Goal: Task Accomplishment & Management: Use online tool/utility

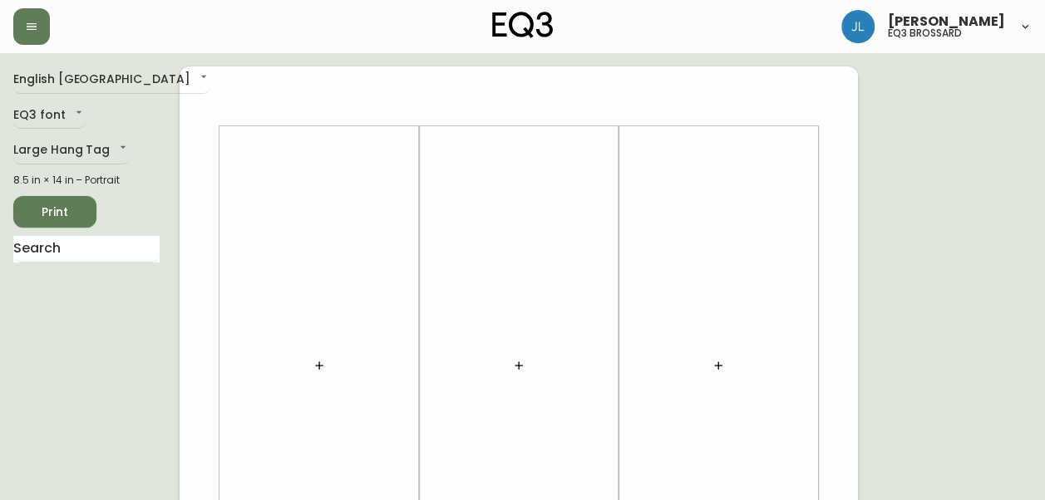
click at [50, 34] on div at bounding box center [182, 26] width 339 height 37
click at [32, 47] on div "[PERSON_NAME] eq3 brossard" at bounding box center [522, 26] width 1018 height 53
click at [44, 27] on button "button" at bounding box center [31, 26] width 37 height 37
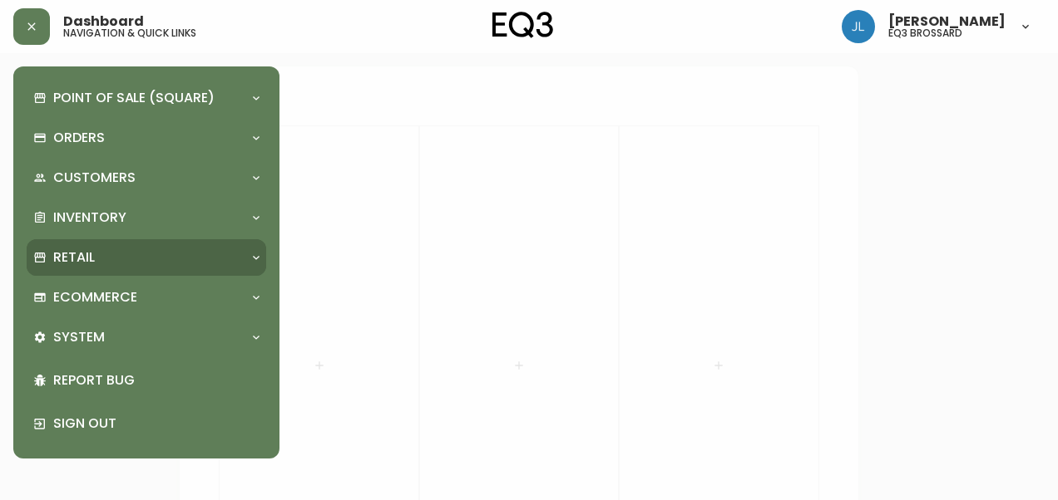
click at [126, 258] on div "Retail" at bounding box center [138, 258] width 210 height 18
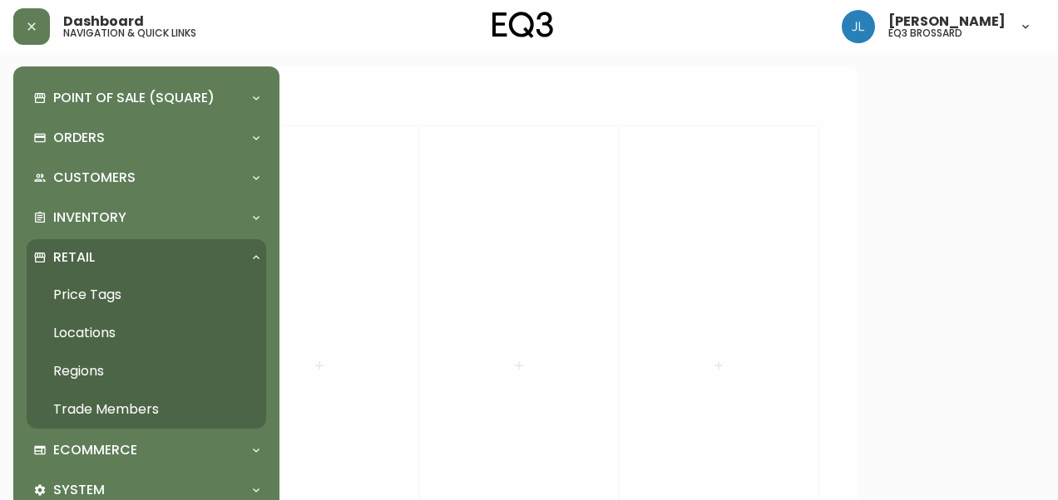
click at [86, 256] on p "Retail" at bounding box center [74, 258] width 42 height 18
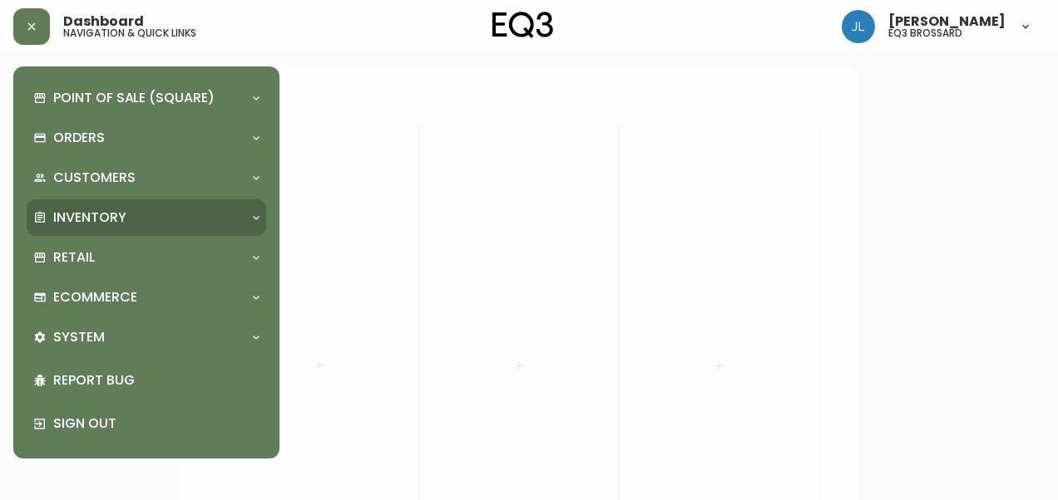
click at [98, 226] on p "Inventory" at bounding box center [89, 218] width 73 height 18
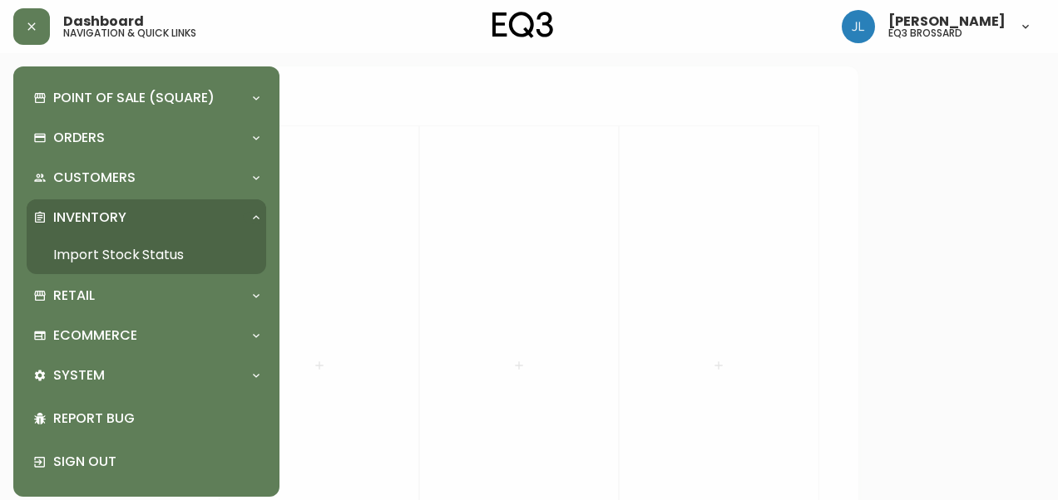
click at [88, 249] on link "Import Stock Status" at bounding box center [146, 255] width 239 height 38
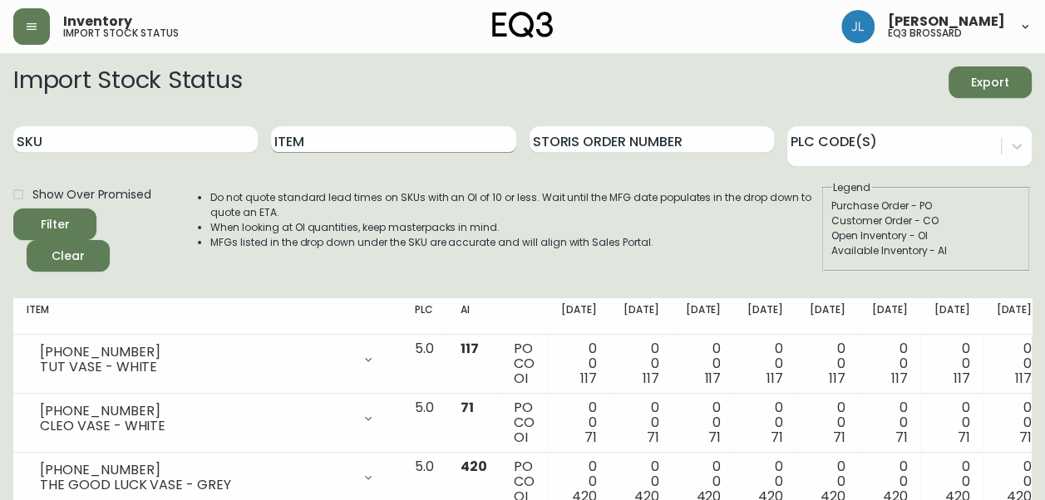
click at [347, 149] on input "Item" at bounding box center [393, 139] width 244 height 27
click at [13, 209] on button "Filter" at bounding box center [54, 225] width 83 height 32
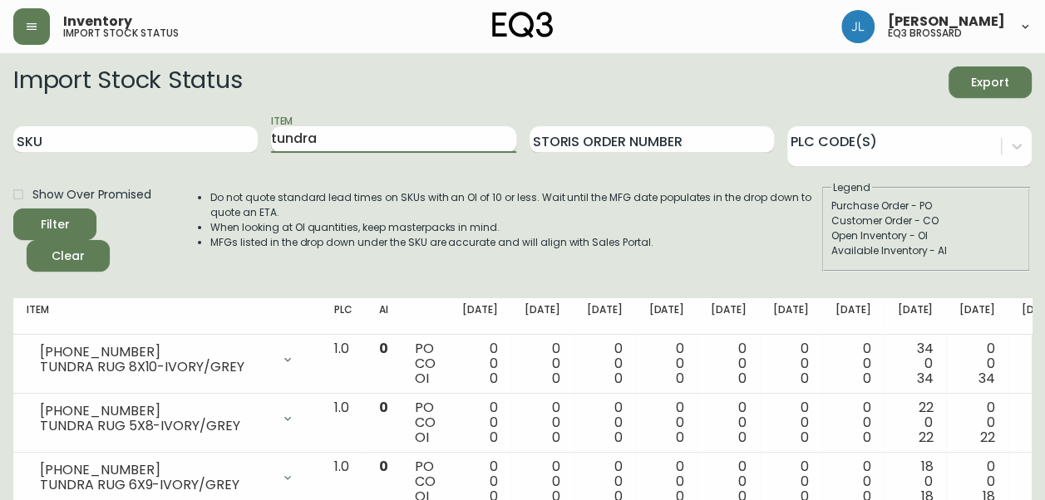
click at [346, 133] on input "tundra" at bounding box center [393, 139] width 244 height 27
click at [13, 209] on button "Filter" at bounding box center [54, 225] width 83 height 32
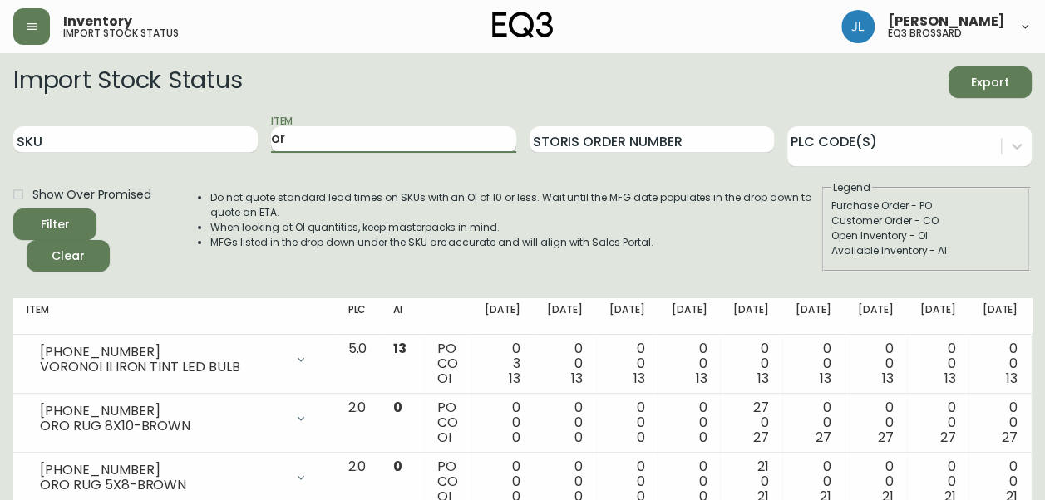
type input "o"
click at [13, 209] on button "Filter" at bounding box center [54, 225] width 83 height 32
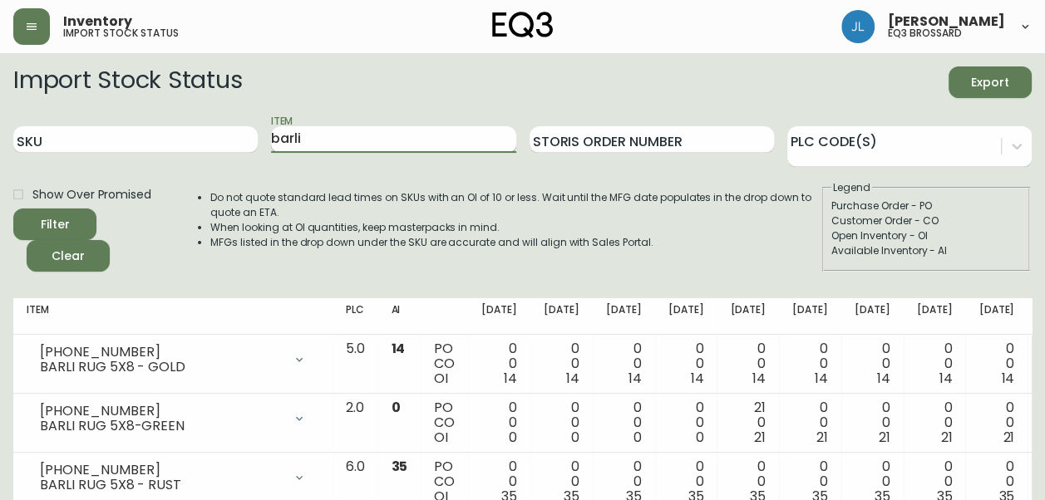
click at [325, 148] on input "barli" at bounding box center [393, 139] width 244 height 27
type input "jasper"
click at [13, 209] on button "Filter" at bounding box center [54, 225] width 83 height 32
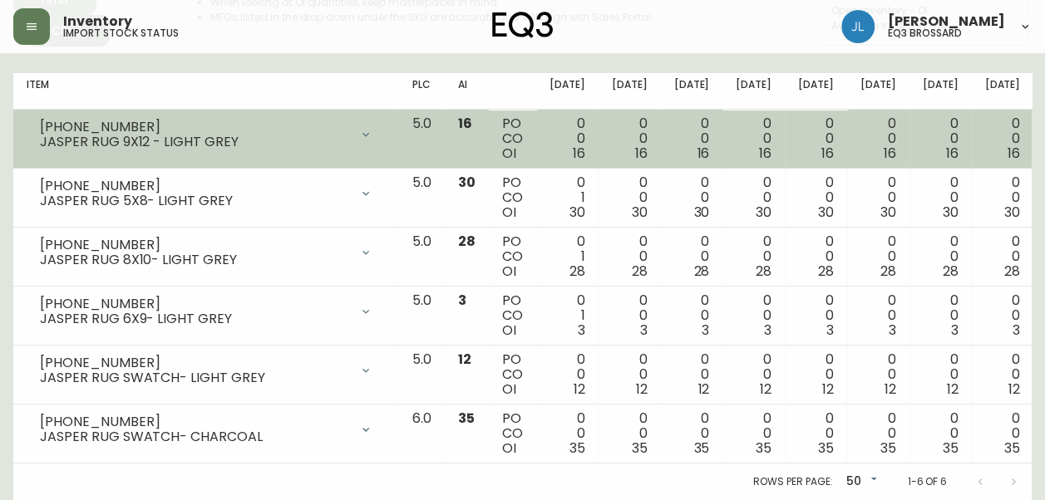
scroll to position [236, 0]
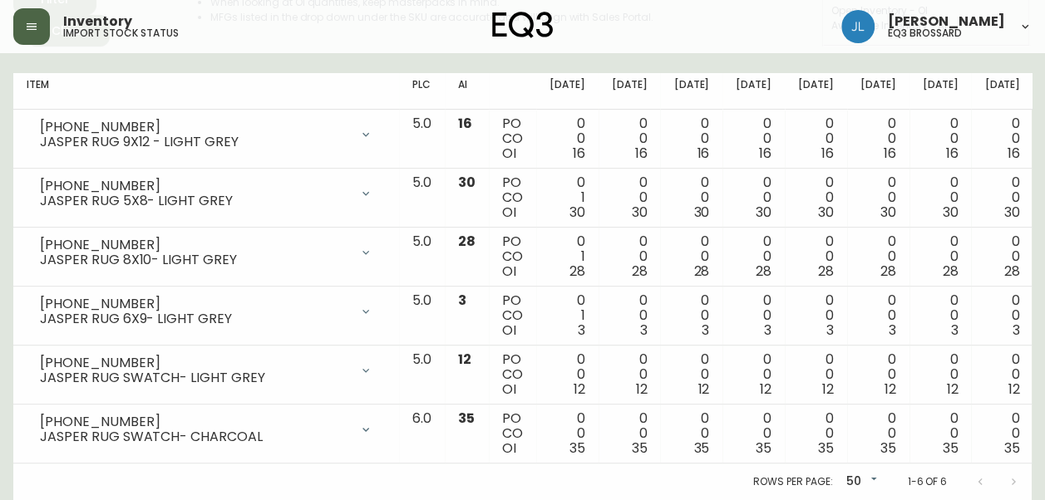
click at [28, 33] on button "button" at bounding box center [31, 26] width 37 height 37
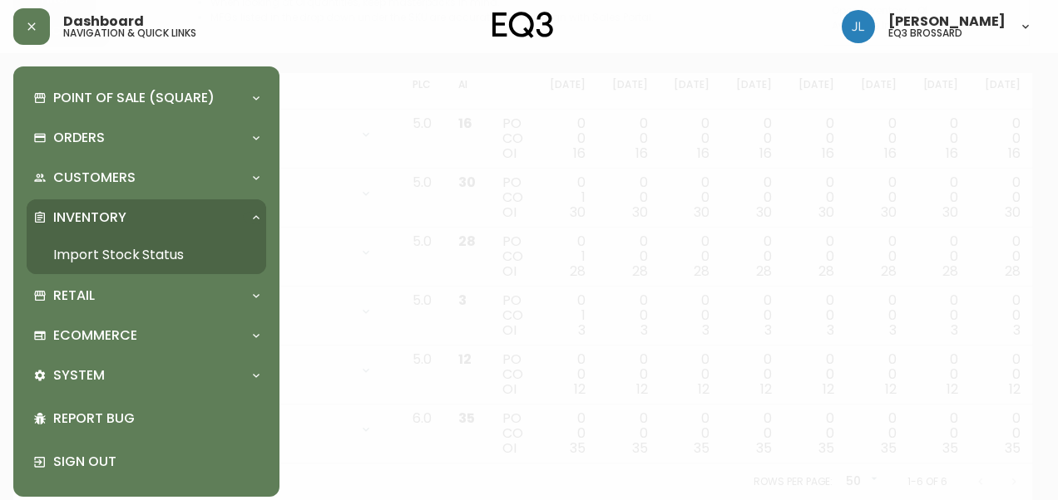
click at [237, 218] on div "Inventory" at bounding box center [138, 218] width 210 height 18
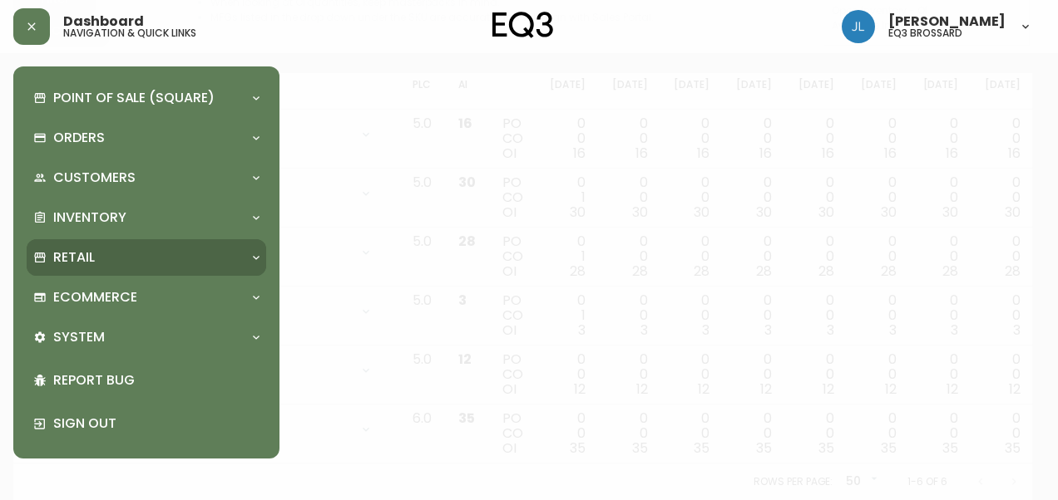
click at [175, 256] on div "Retail" at bounding box center [138, 258] width 210 height 18
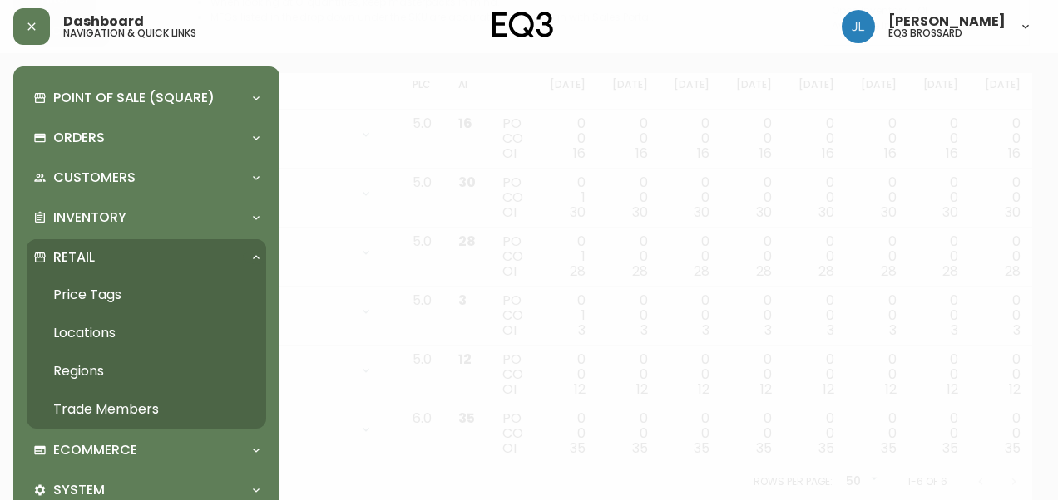
click at [108, 297] on link "Price Tags" at bounding box center [146, 295] width 239 height 38
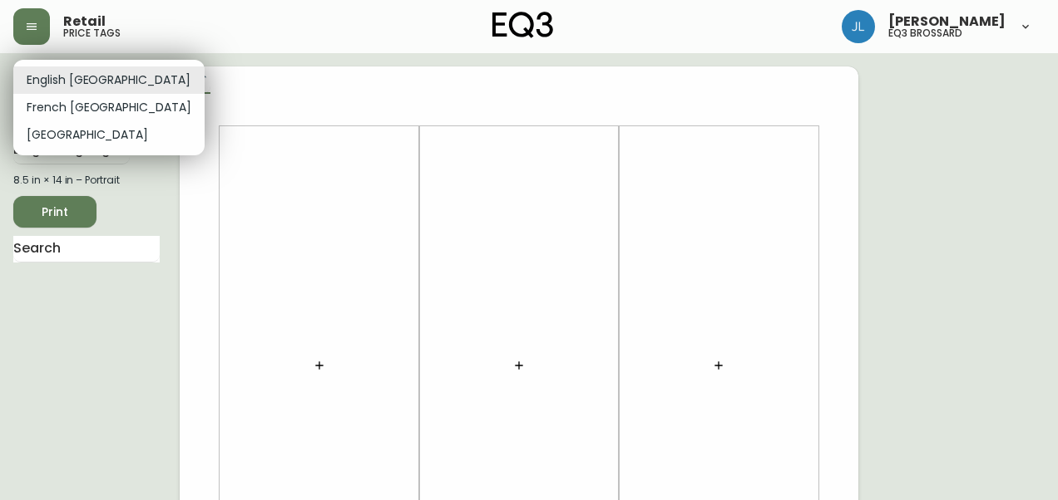
click at [101, 99] on li "French [GEOGRAPHIC_DATA]" at bounding box center [108, 107] width 191 height 27
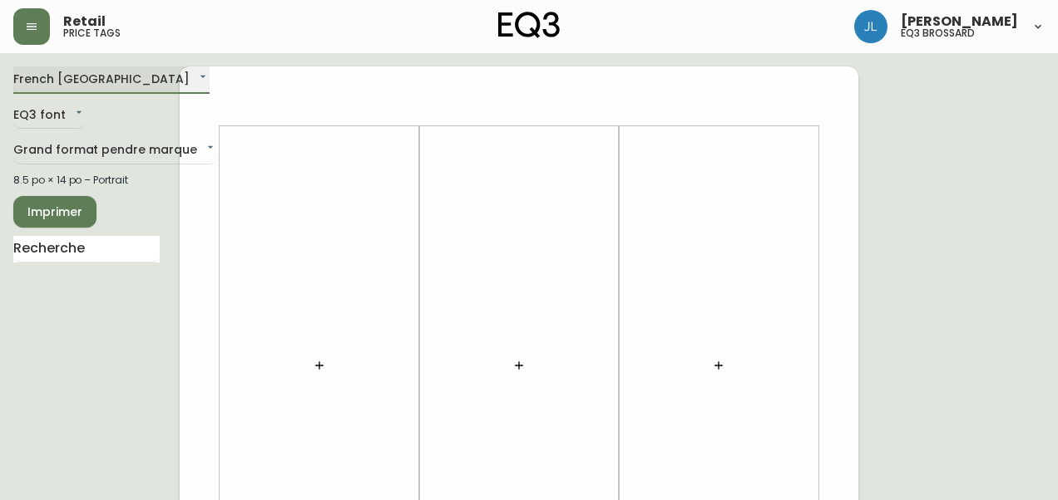
type input "fr_CA"
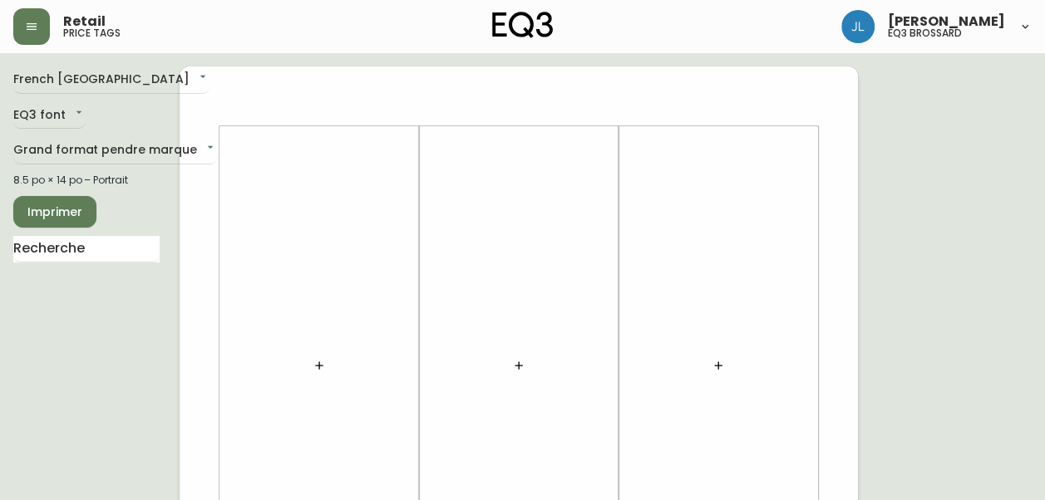
drag, startPoint x: 317, startPoint y: 364, endPoint x: 230, endPoint y: 406, distance: 95.9
click at [230, 406] on div at bounding box center [319, 366] width 180 height 463
click at [313, 360] on icon "button" at bounding box center [319, 365] width 13 height 13
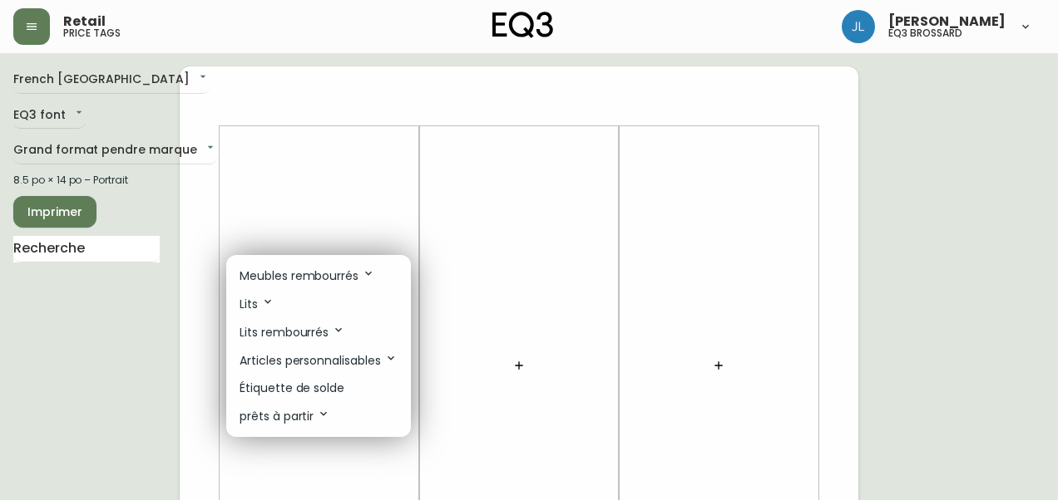
click at [334, 386] on p "Étiquette de solde" at bounding box center [291, 388] width 105 height 17
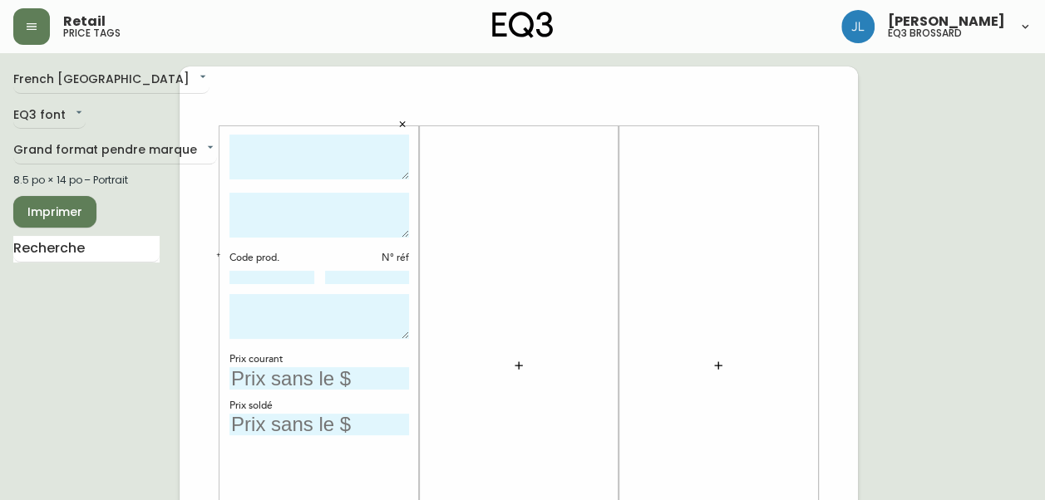
click at [512, 361] on icon "button" at bounding box center [518, 365] width 13 height 13
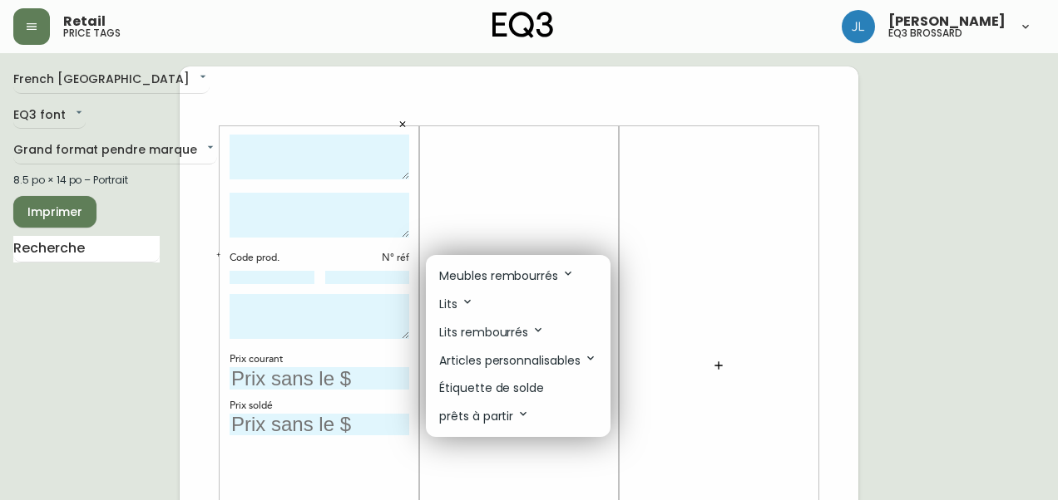
click at [507, 384] on p "Étiquette de solde" at bounding box center [491, 388] width 105 height 17
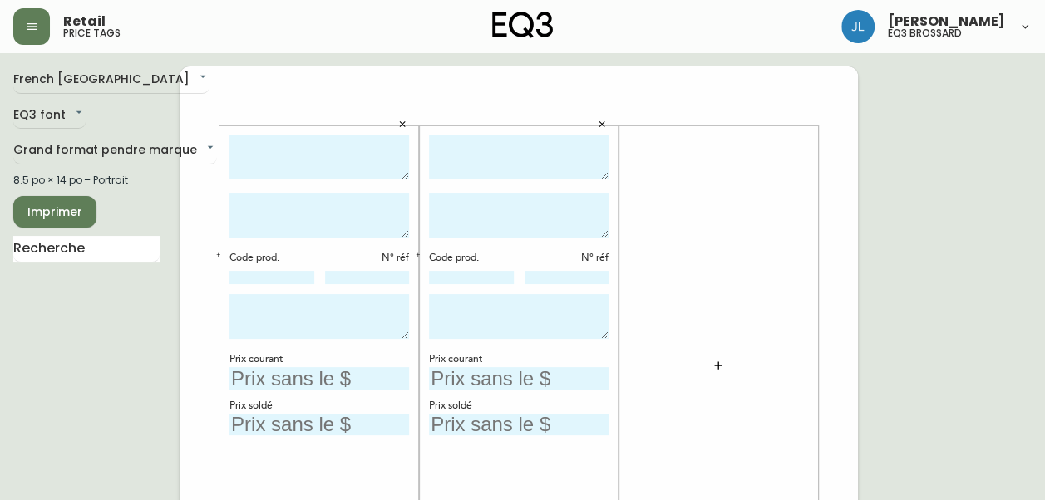
click at [272, 145] on textarea at bounding box center [319, 158] width 180 height 46
type textarea "SCULPTURAL"
click at [294, 219] on textarea at bounding box center [319, 215] width 180 height 45
click at [511, 199] on textarea at bounding box center [519, 215] width 180 height 45
click at [503, 147] on textarea at bounding box center [519, 158] width 180 height 46
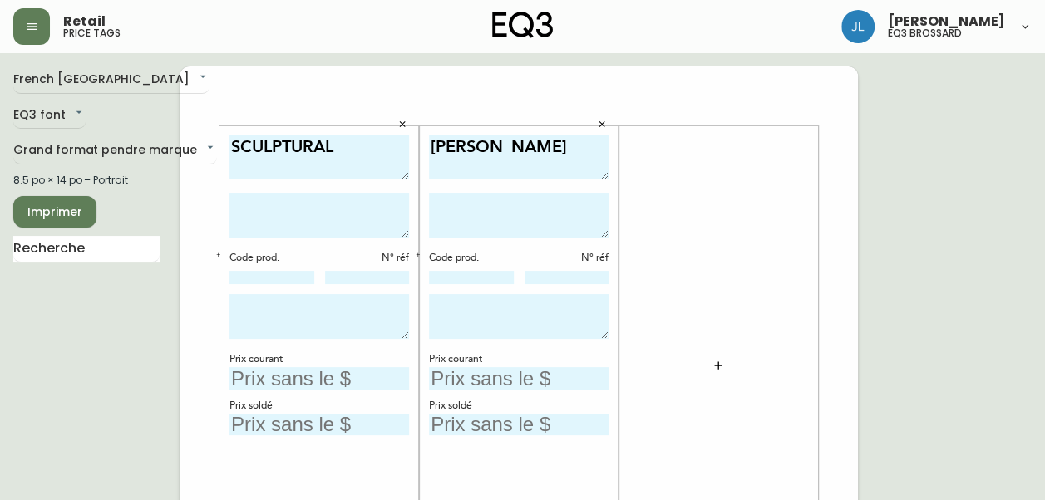
type textarea "[PERSON_NAME]"
click at [711, 359] on button "button" at bounding box center [718, 365] width 33 height 33
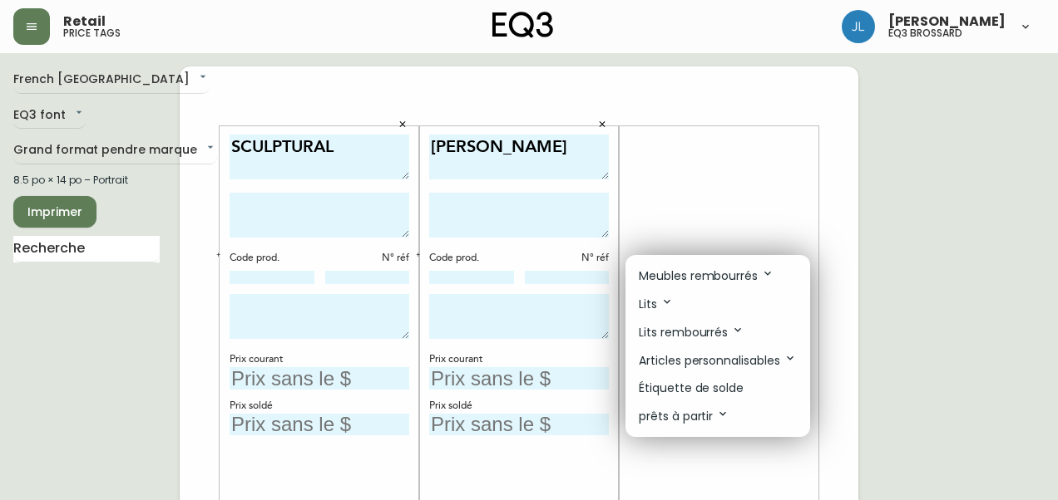
click at [693, 382] on p "Étiquette de solde" at bounding box center [691, 388] width 105 height 17
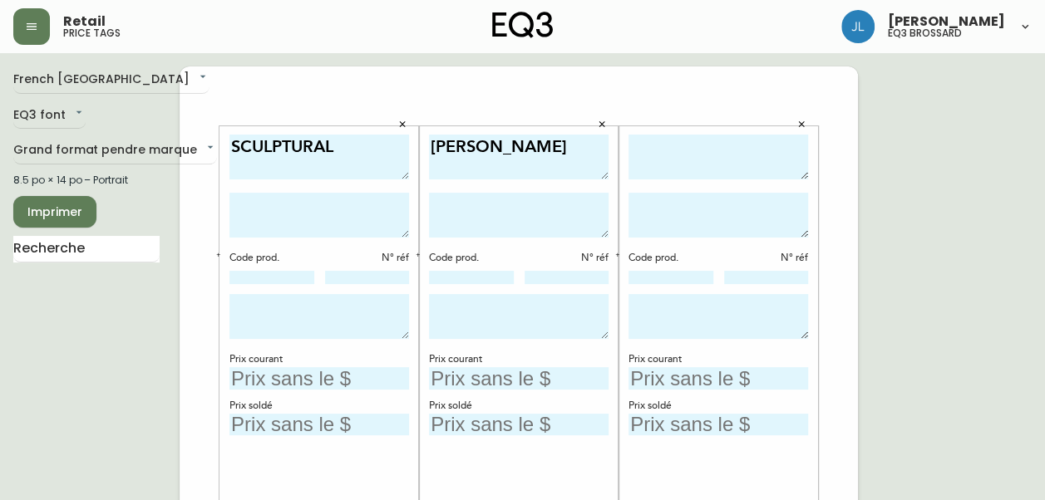
click at [718, 146] on textarea at bounding box center [719, 158] width 180 height 46
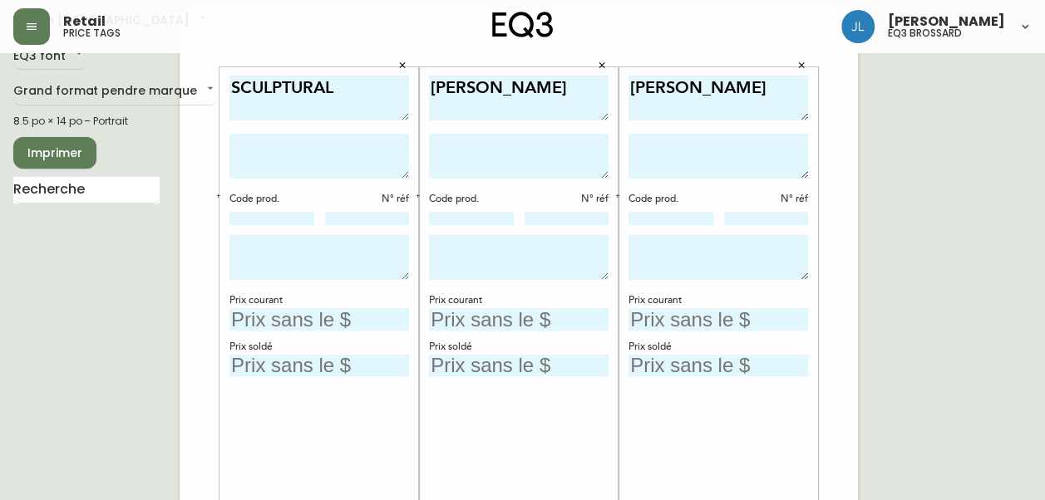
scroll to position [67, 0]
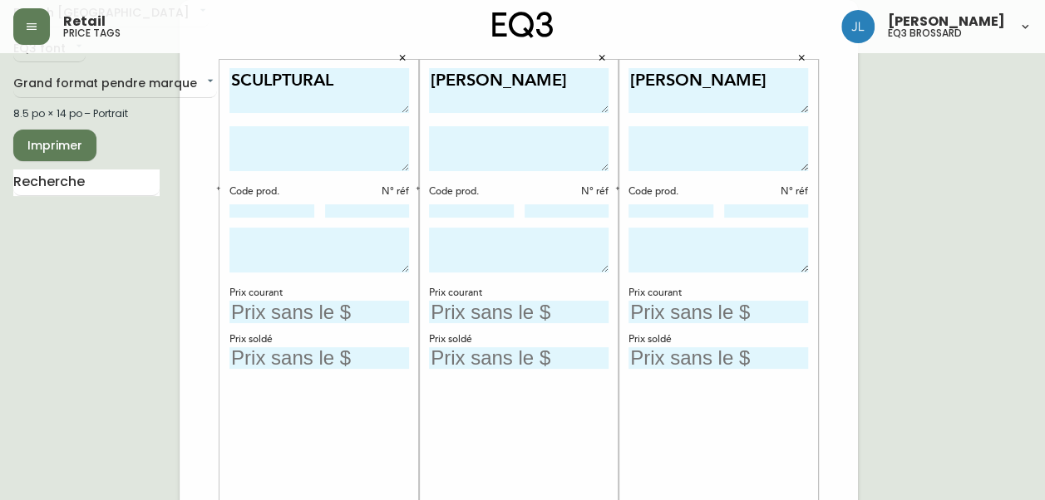
type textarea "[PERSON_NAME]"
click at [235, 79] on textarea "SCULPTURAL" at bounding box center [319, 91] width 180 height 46
click at [298, 76] on textarea "Table SCULPTURAL" at bounding box center [319, 91] width 180 height 46
type textarea "Table de bout SCULPTURAL"
click at [279, 143] on textarea at bounding box center [319, 148] width 180 height 45
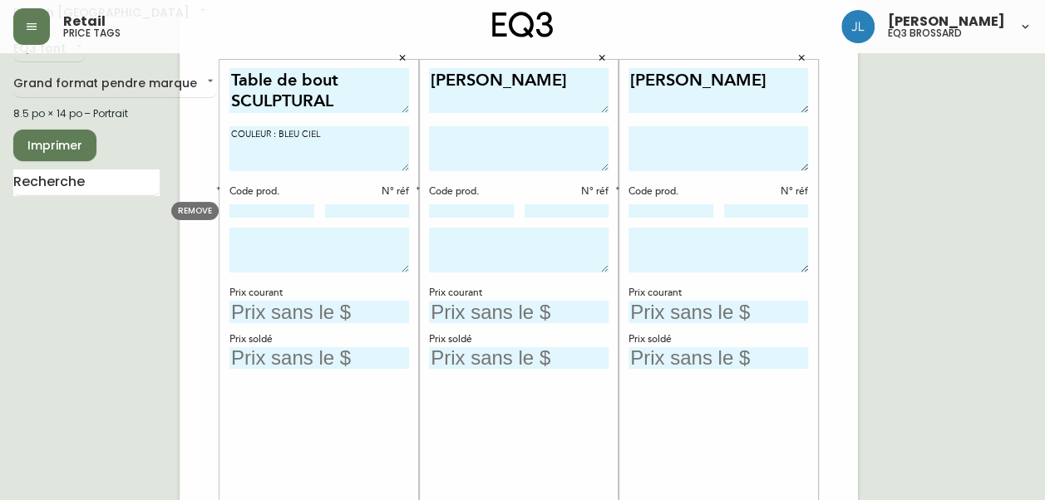
type textarea "COULEUR : BLEU CIEL"
click at [266, 207] on input at bounding box center [271, 211] width 85 height 13
type input "2020-200-3"
type input "58"
click at [279, 308] on input "text" at bounding box center [319, 312] width 180 height 22
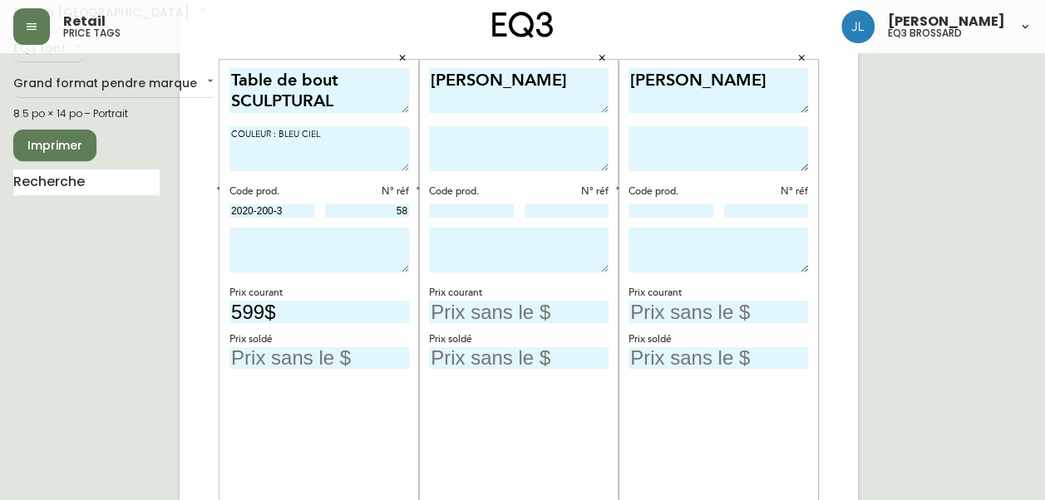
type input "599$"
click at [328, 136] on textarea "COULEUR : BLEU CIEL" at bounding box center [319, 148] width 180 height 45
type textarea "COULEUR : BLEU CIEL FLUTED"
click at [256, 240] on textarea at bounding box center [319, 250] width 180 height 45
type textarea "DISPONIBLE DÈS MAINTENANT"
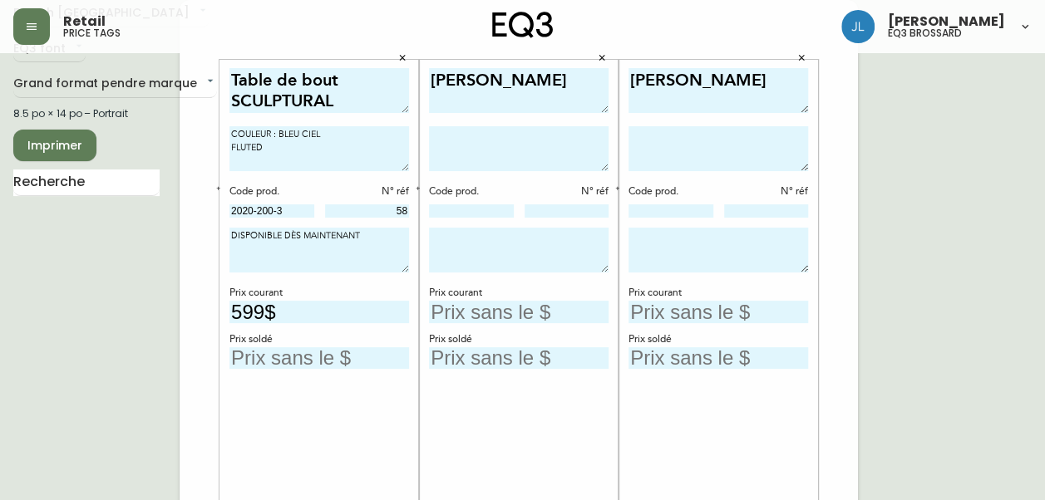
click at [229, 133] on textarea "COULEUR : BLEU CIEL FLUTED" at bounding box center [319, 148] width 180 height 45
type textarea "COULEUR : BLEU CIEL FLUTED"
click at [231, 233] on textarea "DISPONIBLE DÈS MAINTENANT" at bounding box center [319, 250] width 180 height 45
click at [323, 231] on textarea "DÉFECTUEUX DISPONIBLE DÈS MAINTENANT" at bounding box center [319, 250] width 180 height 45
click at [351, 245] on textarea "DÉFECTUEUX : DESSUS ÉBRÉCHÉ DISPONIBLE DÈS MAINTENANT" at bounding box center [319, 250] width 180 height 45
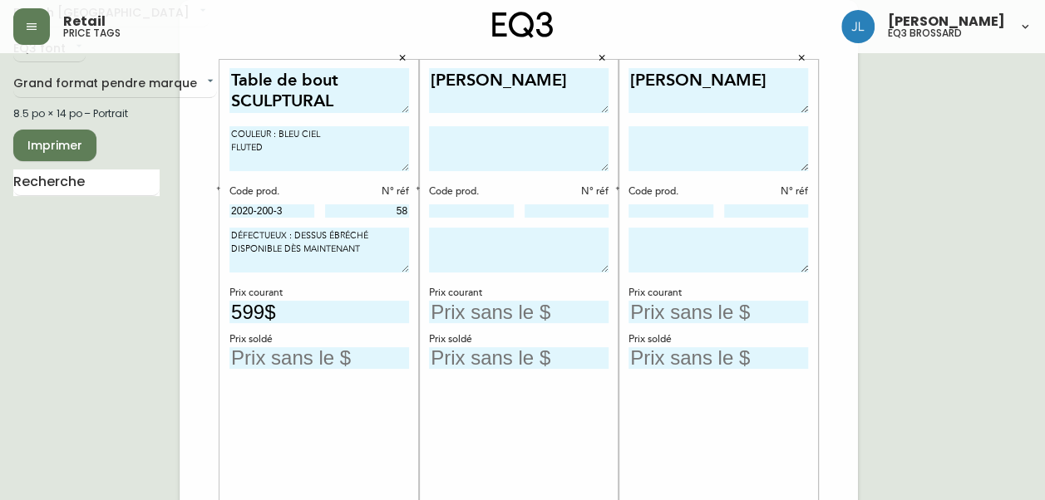
click at [382, 228] on textarea "DÉFECTUEUX : DESSUS ÉBRÉCHÉ DISPONIBLE DÈS MAINTENANT" at bounding box center [319, 250] width 180 height 45
click at [231, 232] on textarea "DÉFECTUEUX : DESSUS ÉBRÉCHÉ DISPONIBLE DÈS MAINTENANT" at bounding box center [319, 250] width 180 height 45
type textarea "*DÉFECTUEUX : DESSUS ÉBRÉCHÉ DISPONIBLE DÈS MAINTENANT"
click at [339, 95] on textarea "Table de bout SCULPTURAL" at bounding box center [319, 91] width 180 height 46
type textarea "Table de bout SCULPTURAL*"
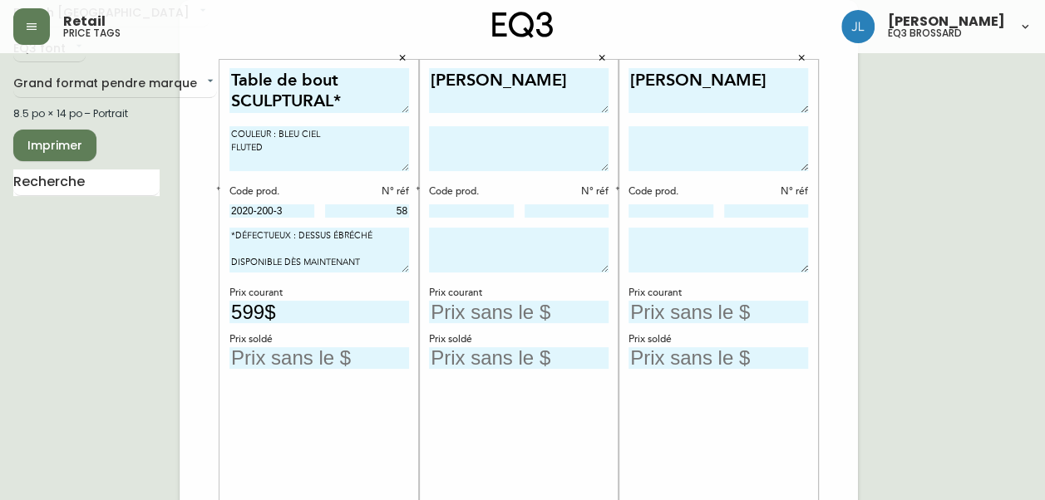
click at [435, 76] on textarea "[PERSON_NAME]" at bounding box center [519, 91] width 180 height 46
type textarea "[PERSON_NAME]"
click at [636, 81] on textarea "[PERSON_NAME]" at bounding box center [719, 91] width 180 height 46
type textarea "[PERSON_NAME]"
click at [419, 188] on icon "button" at bounding box center [418, 188] width 6 height 6
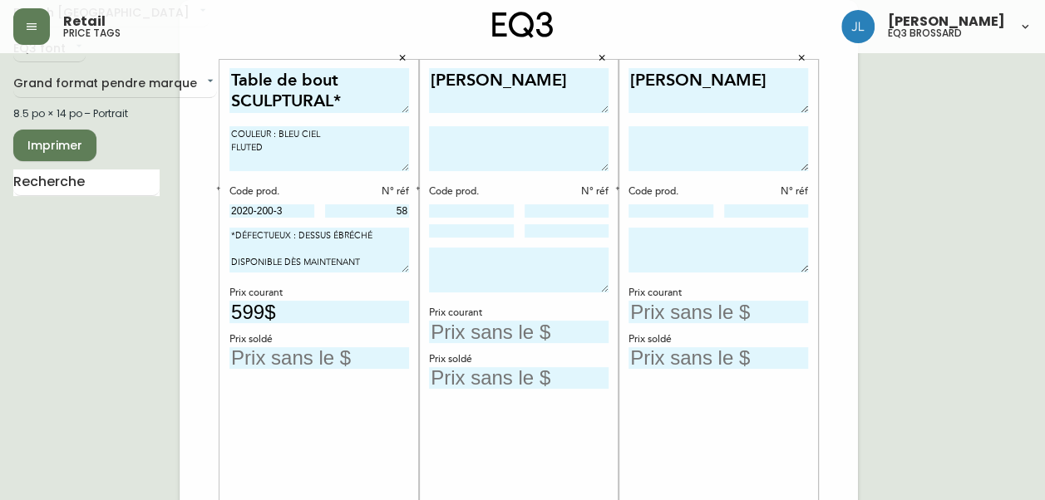
click at [616, 185] on icon "button" at bounding box center [617, 188] width 6 height 6
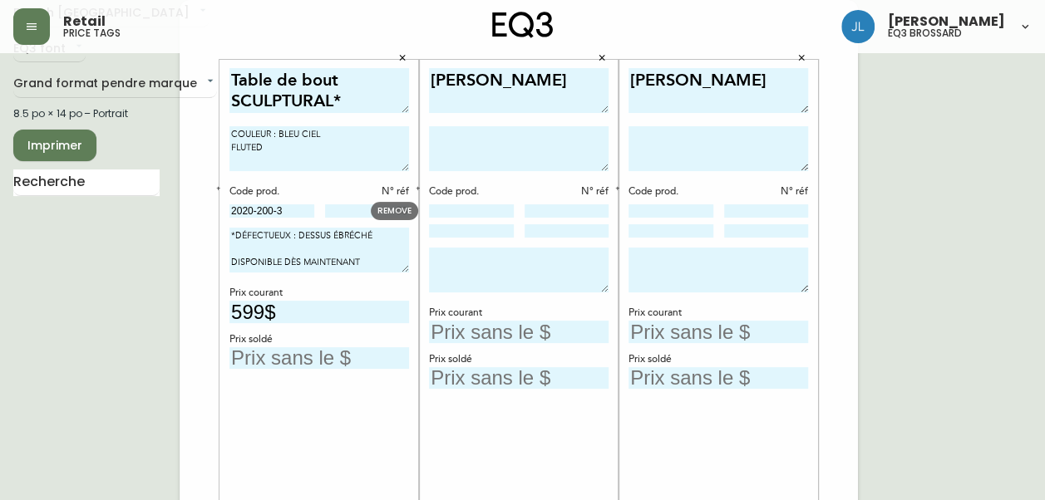
click at [485, 210] on input at bounding box center [471, 211] width 85 height 13
click at [472, 144] on textarea at bounding box center [519, 148] width 180 height 45
type textarea "COULEUR :"
type input "3020-401-4-B"
type input "4393"
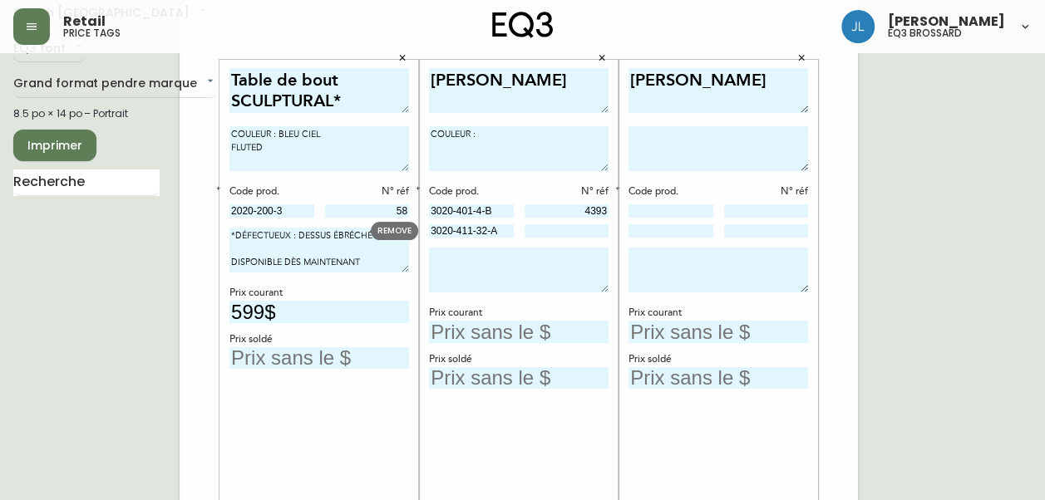
type input "3020-411-32-A"
type input "1803"
click at [657, 144] on textarea at bounding box center [719, 148] width 180 height 45
type textarea "COULEUR :"
click at [658, 211] on input at bounding box center [671, 211] width 85 height 13
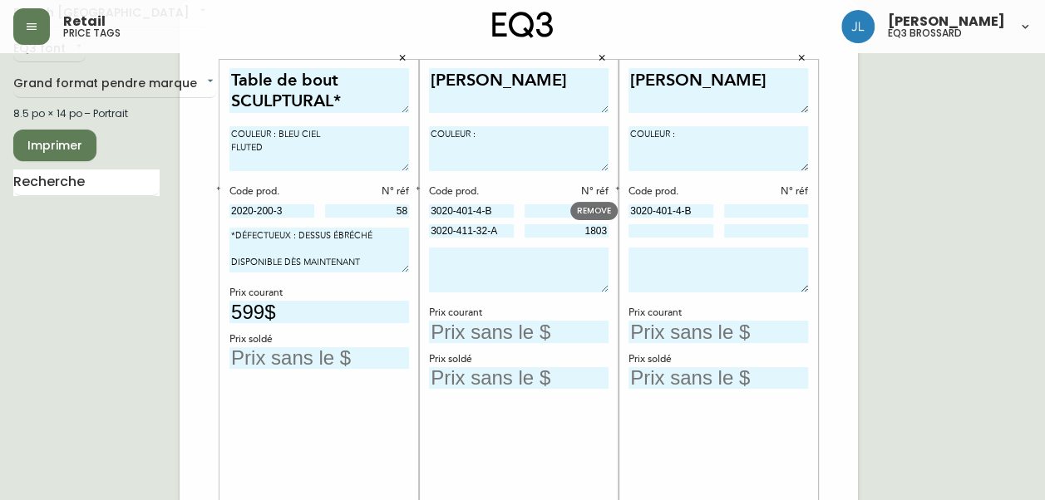
type input "3020-401-4-B"
type input "4458"
type input "3020-411-32-A"
type input "1804"
click at [551, 270] on textarea at bounding box center [519, 270] width 180 height 45
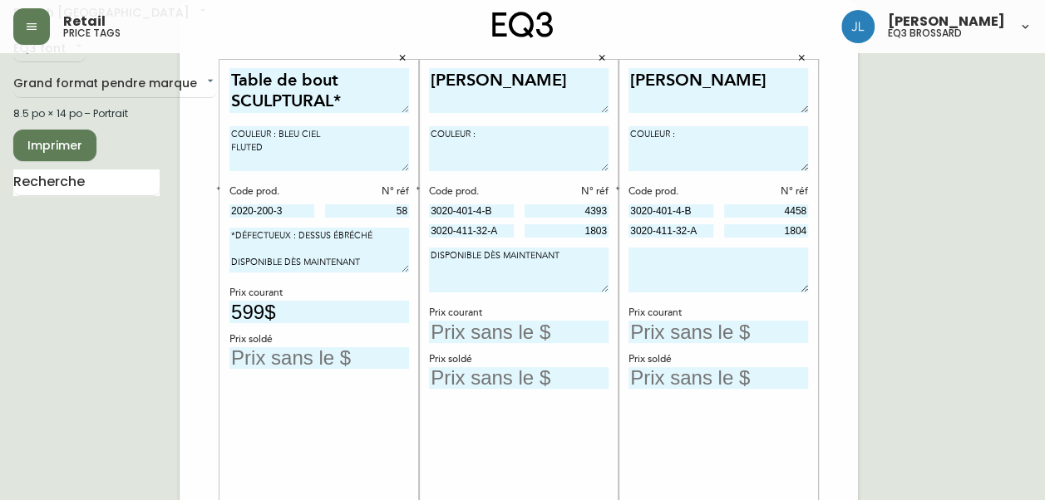
type textarea "DISPONIBLE DÈS MAINTENANT"
click at [707, 256] on textarea at bounding box center [719, 270] width 180 height 45
type textarea "DISPONIBLE DÈS MAINTENANT"
click at [532, 131] on textarea "COULEUR :" at bounding box center [519, 148] width 180 height 45
type textarea "COULEUR : CUIR SYNTHÉTIQUE BRUN"
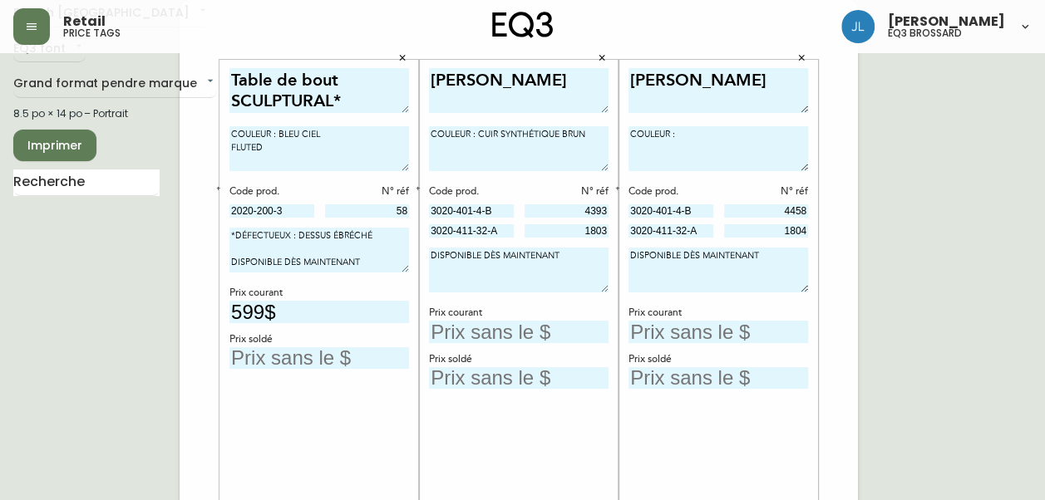
click at [688, 133] on textarea "COULEUR :" at bounding box center [719, 148] width 180 height 45
type textarea "COULEUR : CUIR SYNTHÉTIQUE BRUN BASE : NOIR"
click at [590, 133] on textarea "COULEUR : CUIR SYNTHÉTIQUE BRUN" at bounding box center [519, 148] width 180 height 45
type textarea "COULEUR : CUIR SYNTHÉTIQUE BRUN BASE : NOIR"
click at [530, 333] on input "text" at bounding box center [519, 332] width 180 height 22
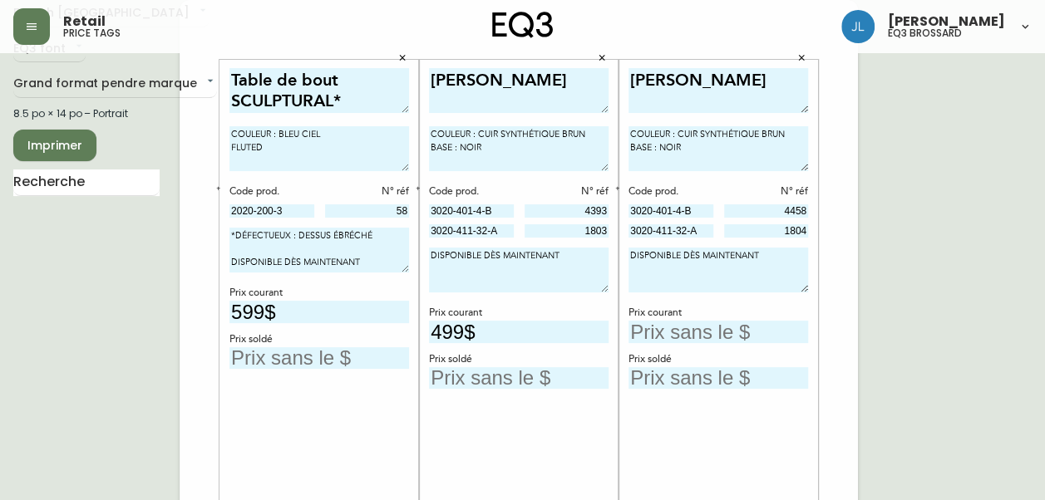
type input "499$"
click at [681, 327] on input "text" at bounding box center [719, 332] width 180 height 22
type input "499$"
drag, startPoint x: 494, startPoint y: 145, endPoint x: 427, endPoint y: 147, distance: 66.6
click at [427, 147] on div "[PERSON_NAME] COULEUR : CUIR SYNTHÉTIQUE BRUN BASE : NOIR Code prod. N° réf 302…" at bounding box center [519, 299] width 200 height 479
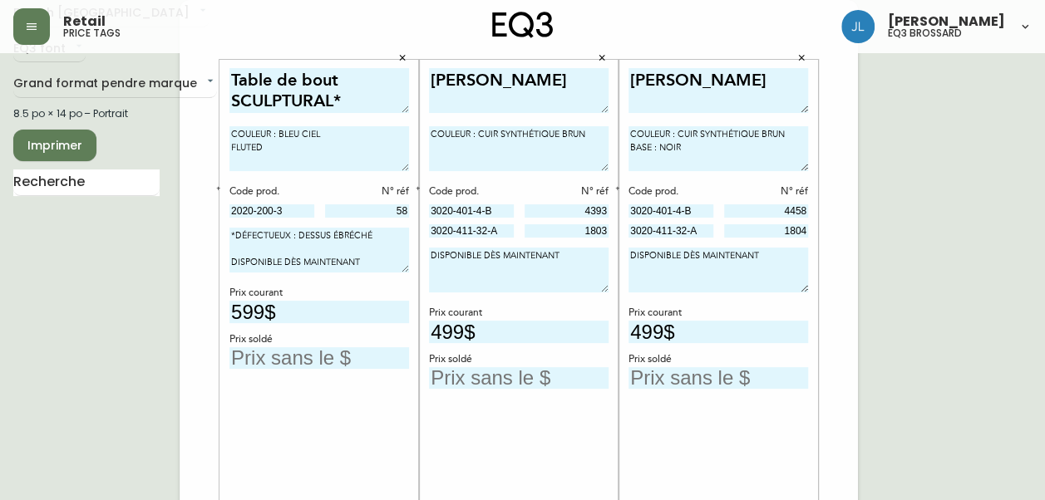
type textarea "COULEUR : CUIR SYNTHÉTIQUE BRUN"
click at [712, 154] on textarea "COULEUR : CUIR SYNTHÉTIQUE BRUN BASE : NOIR" at bounding box center [719, 148] width 180 height 45
type textarea "COULEUR : CUIR SYNTHÉTIQUE BRUN"
click at [516, 81] on textarea "[PERSON_NAME]" at bounding box center [519, 91] width 180 height 46
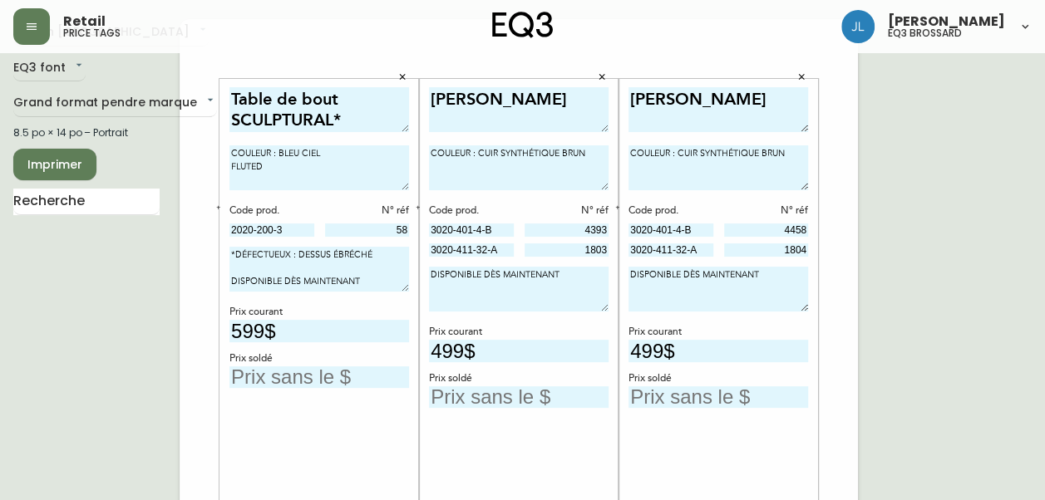
scroll to position [47, 0]
type textarea "[PERSON_NAME]"
click at [474, 406] on input "text" at bounding box center [519, 398] width 180 height 22
type input "299$"
click at [691, 391] on input "text" at bounding box center [719, 398] width 180 height 22
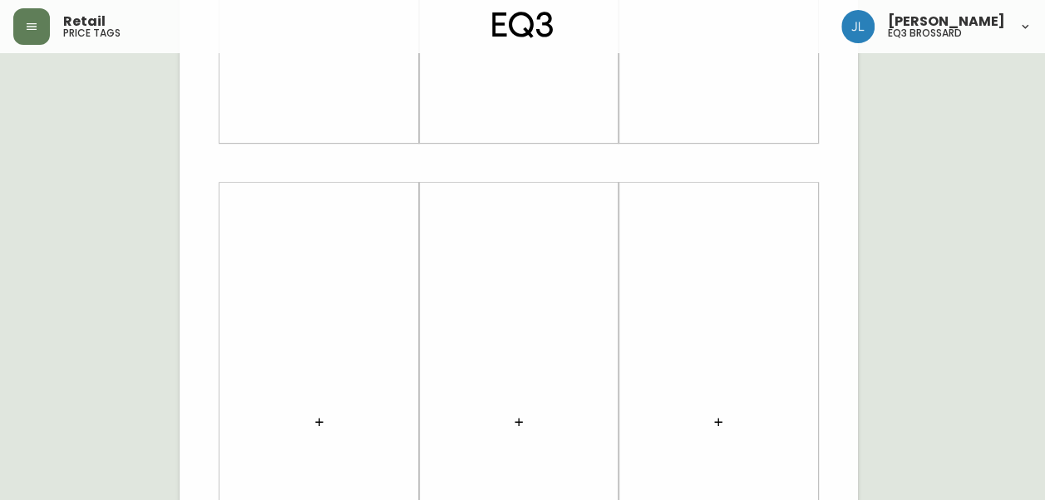
scroll to position [464, 0]
type input "299$"
click at [324, 423] on icon "button" at bounding box center [319, 420] width 13 height 13
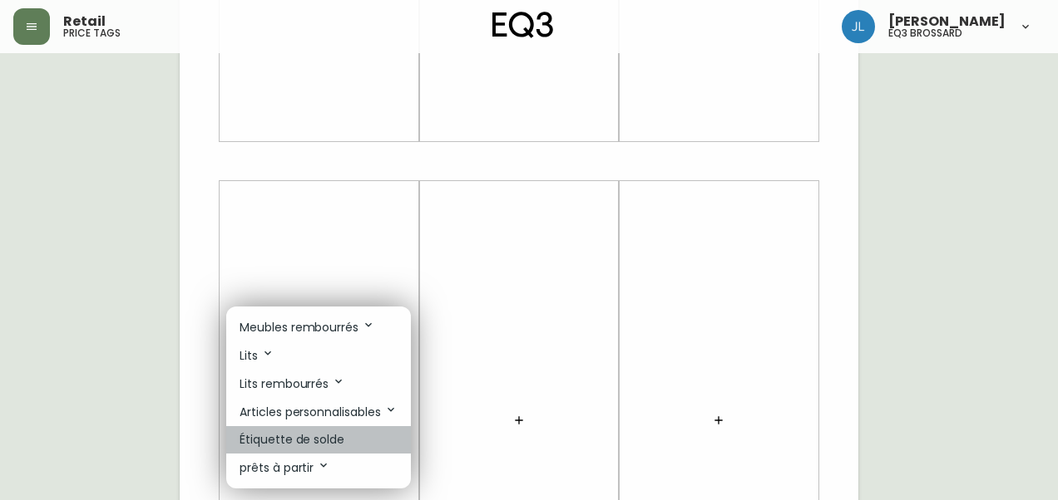
click at [327, 440] on p "Étiquette de solde" at bounding box center [291, 439] width 105 height 17
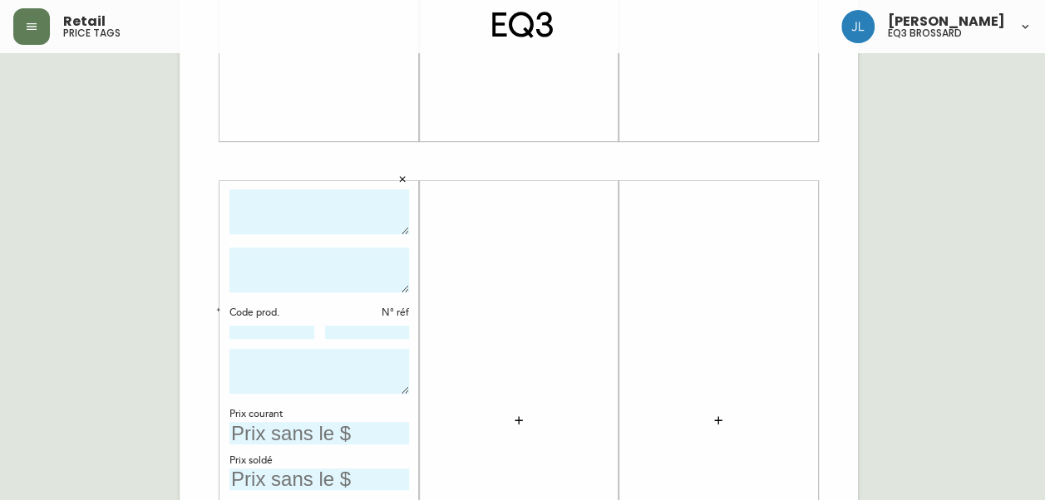
click at [515, 417] on icon "button" at bounding box center [518, 420] width 13 height 13
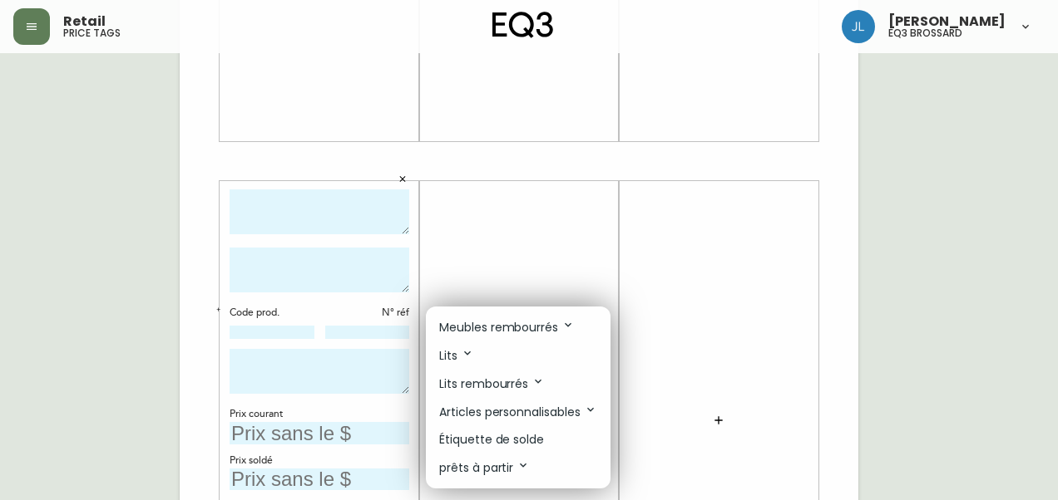
click at [491, 442] on p "Étiquette de solde" at bounding box center [491, 439] width 105 height 17
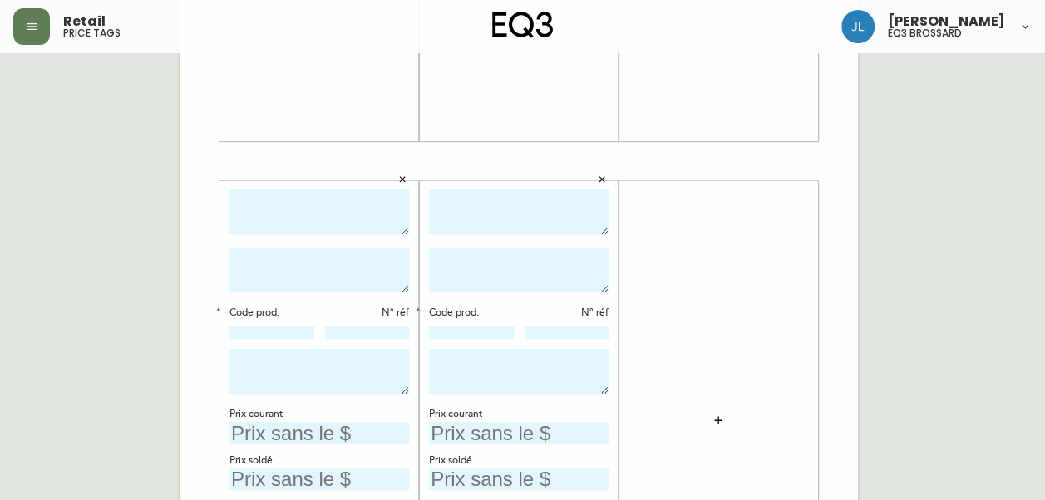
click at [718, 413] on button "button" at bounding box center [718, 420] width 33 height 33
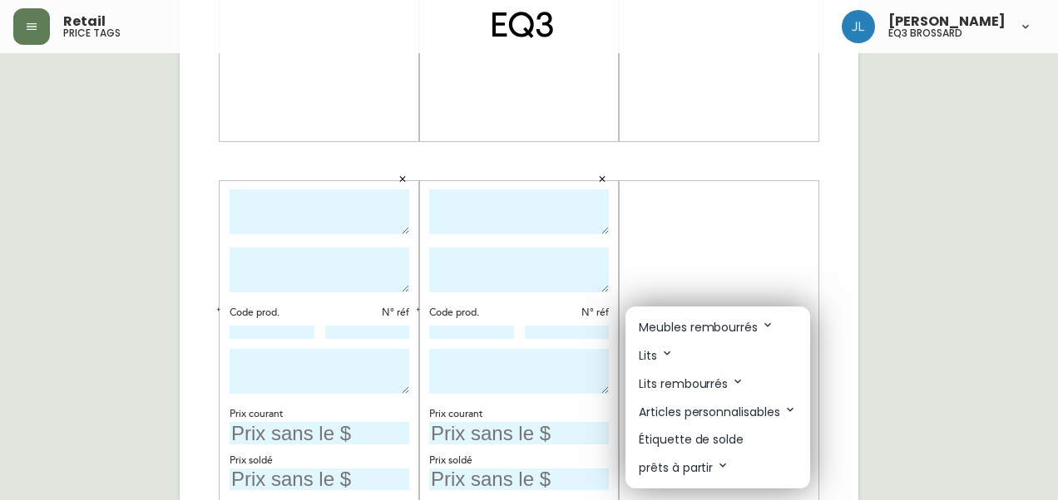
click at [686, 442] on p "Étiquette de solde" at bounding box center [691, 439] width 105 height 17
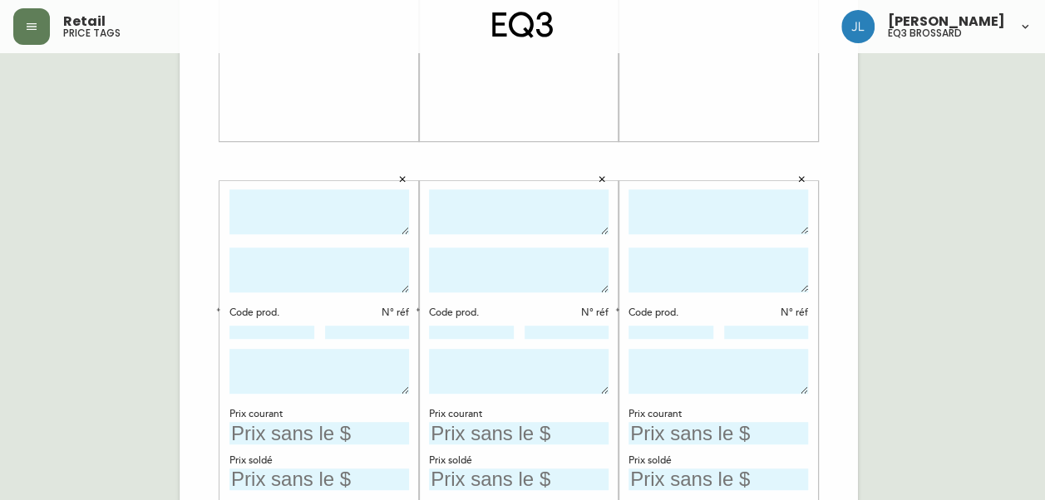
click at [288, 219] on textarea at bounding box center [319, 213] width 180 height 46
type textarea "Table de bout [PERSON_NAME]"
click at [308, 279] on textarea at bounding box center [319, 270] width 180 height 45
type textarea "COULEUR :"
click at [457, 219] on textarea at bounding box center [519, 213] width 180 height 46
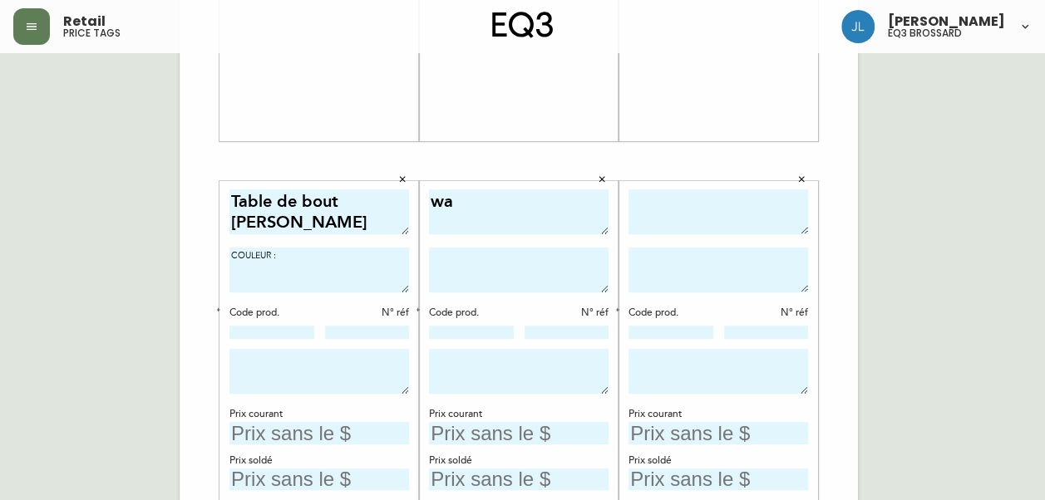
type textarea "w"
type textarea "WANDER"
click at [452, 256] on textarea at bounding box center [519, 270] width 180 height 45
type textarea "COULEUR : [PERSON_NAME] BLUE"
click at [428, 200] on div "WANDER COULEUR : [PERSON_NAME] BLUE Code prod. N° réf Prix courant Prix soldé" at bounding box center [519, 420] width 200 height 479
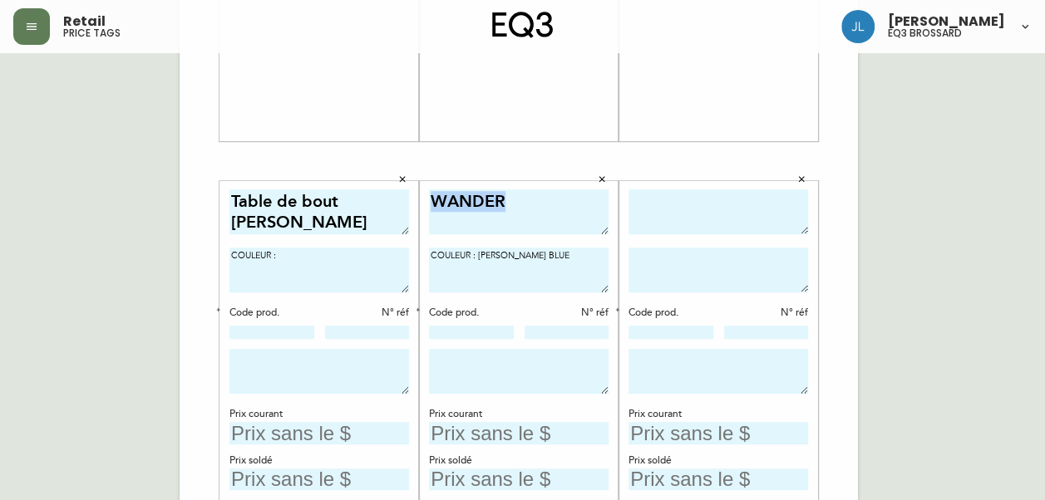
click at [428, 200] on div "WANDER COULEUR : [PERSON_NAME] BLUE Code prod. N° réf Prix courant Prix soldé" at bounding box center [519, 420] width 200 height 479
drag, startPoint x: 428, startPoint y: 200, endPoint x: 453, endPoint y: 197, distance: 25.1
click at [453, 197] on textarea "WANDER" at bounding box center [519, 213] width 180 height 46
click at [455, 200] on textarea "WANDER" at bounding box center [519, 213] width 180 height 46
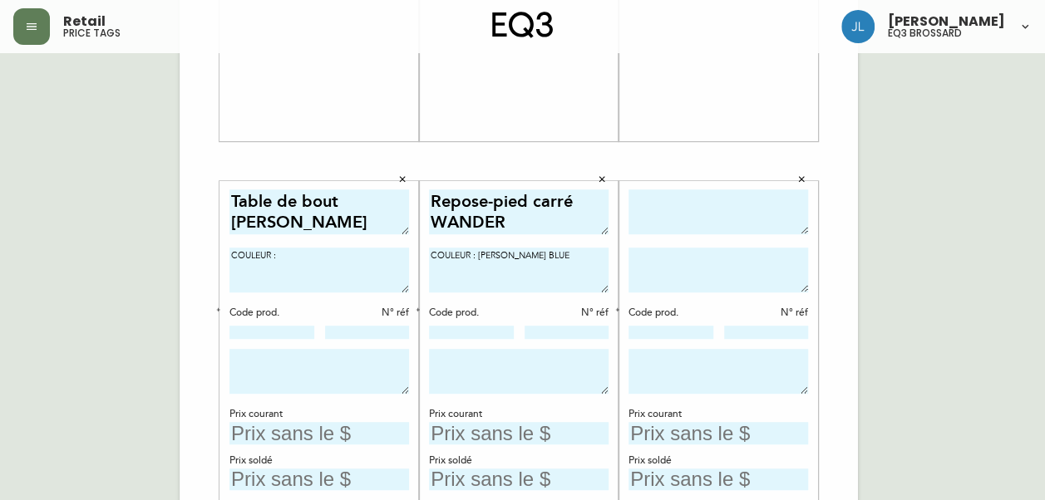
type textarea "Repose-pied carré WANDER"
click at [587, 256] on textarea "COULEUR : [PERSON_NAME] BLUE" at bounding box center [519, 270] width 180 height 45
type textarea "COULEUR : [PERSON_NAME] BLUE DIMENSIONS : PETIT"
type input "P0019-P4"
type input "92"
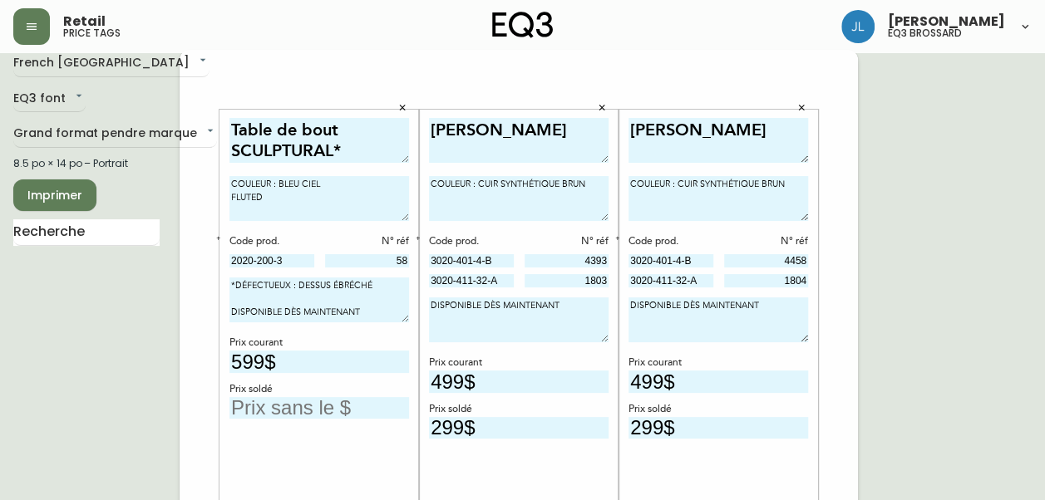
scroll to position [12, 0]
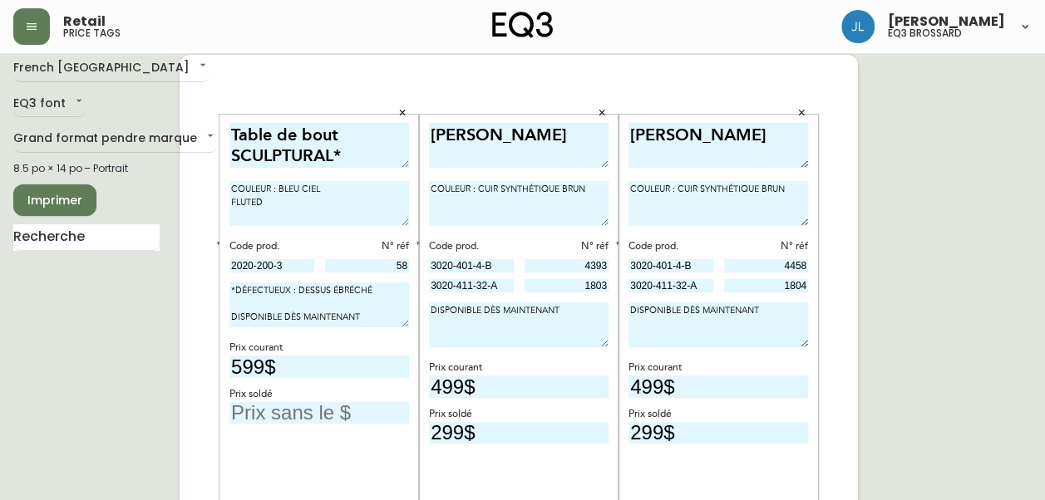
type textarea "DISPONIBLE DÈS MAINTENANT"
click at [526, 130] on textarea "[PERSON_NAME]" at bounding box center [519, 146] width 180 height 46
type textarea "[PERSON_NAME]"
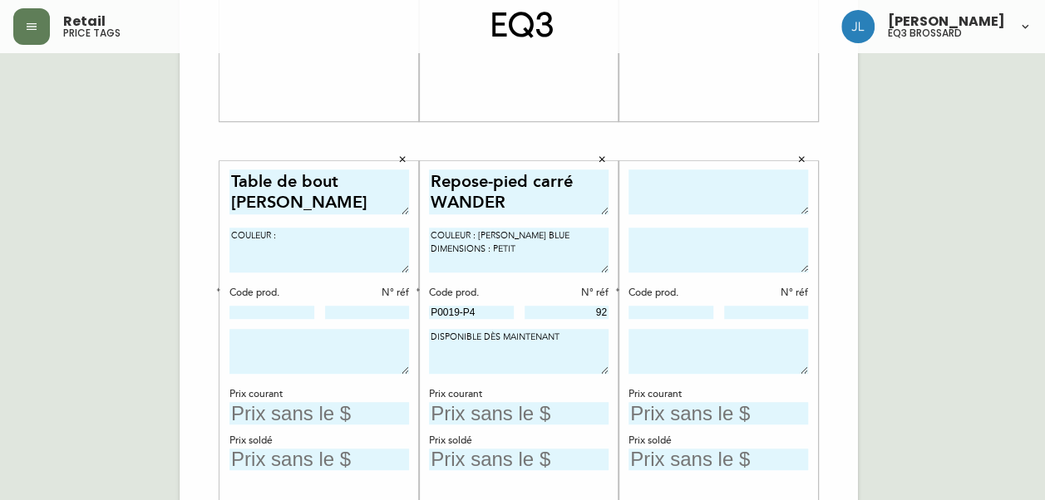
scroll to position [494, 0]
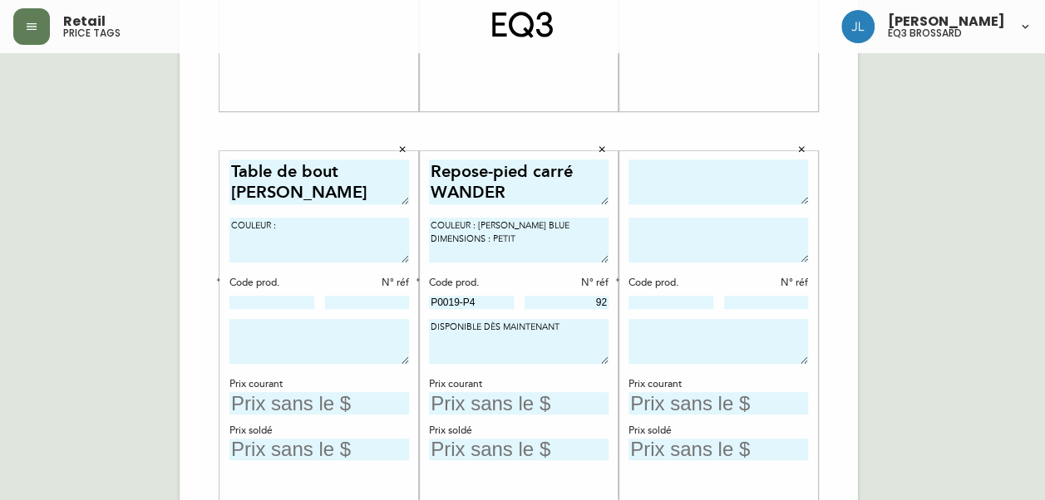
click at [292, 228] on textarea "COULEUR :" at bounding box center [319, 240] width 180 height 45
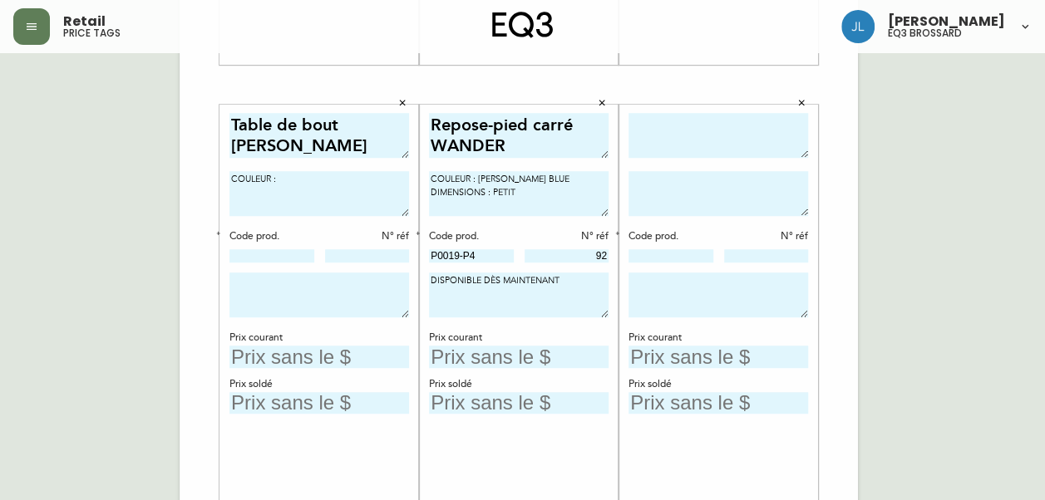
scroll to position [542, 0]
type textarea "COULEUR :"
click at [507, 355] on input "text" at bounding box center [519, 355] width 180 height 22
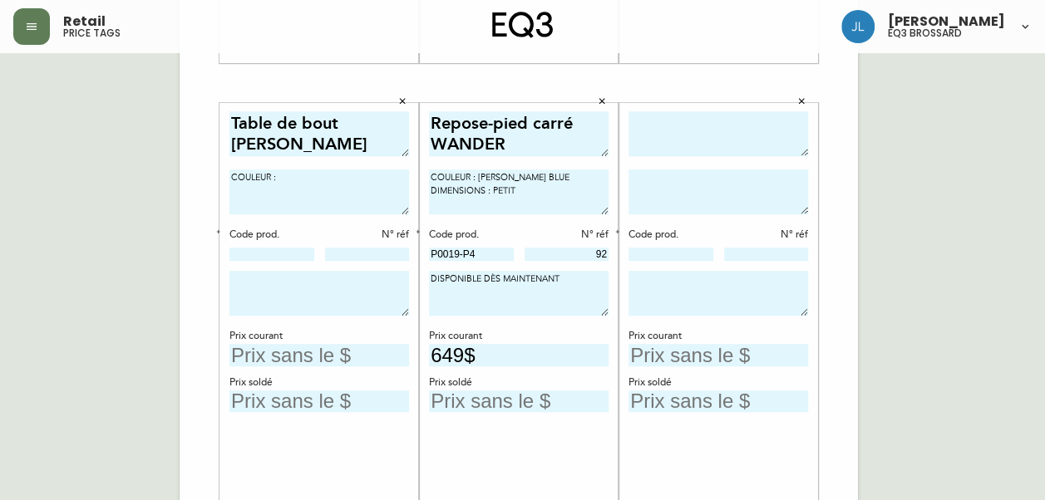
type input "649$"
click at [452, 399] on input "text" at bounding box center [519, 402] width 180 height 22
type input "324$"
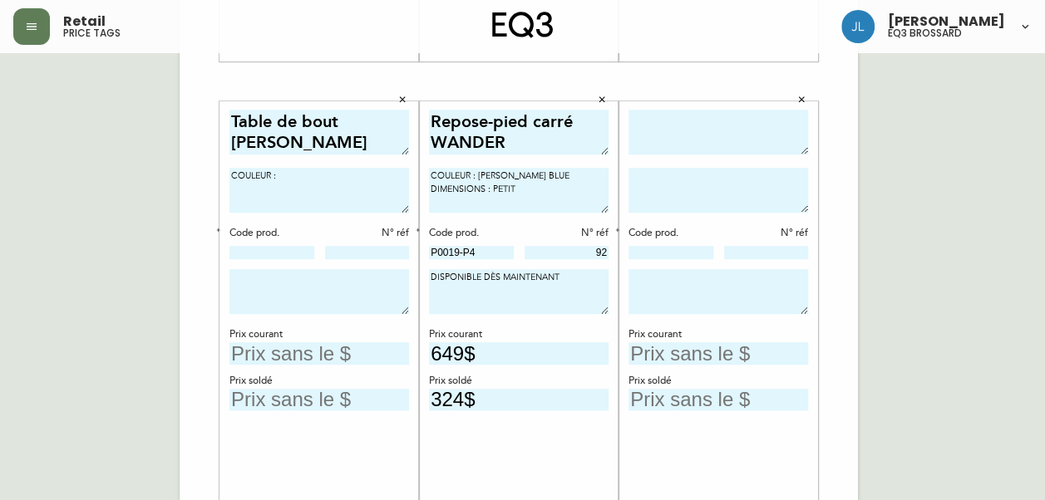
scroll to position [530, 0]
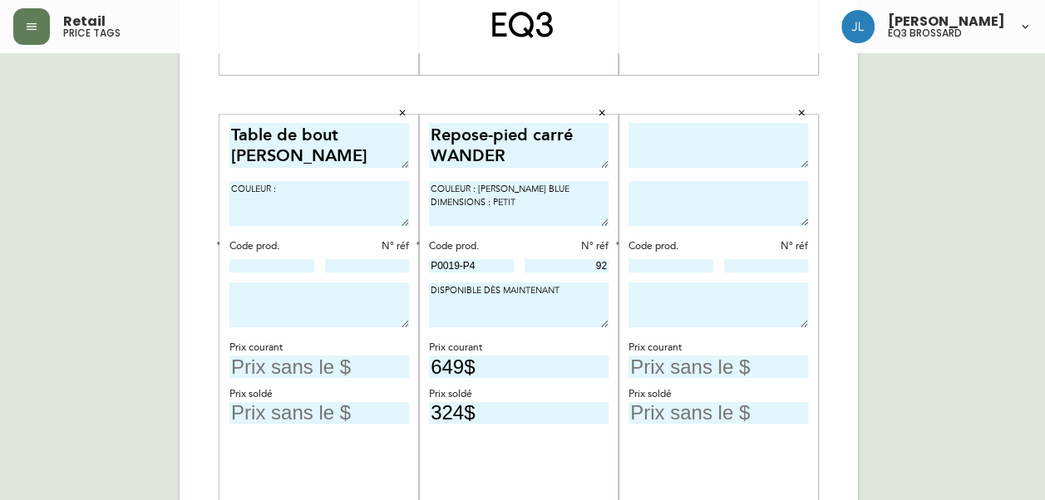
click at [285, 360] on input "text" at bounding box center [319, 367] width 180 height 22
type input "199$"
click at [341, 407] on input "text" at bounding box center [319, 413] width 180 height 22
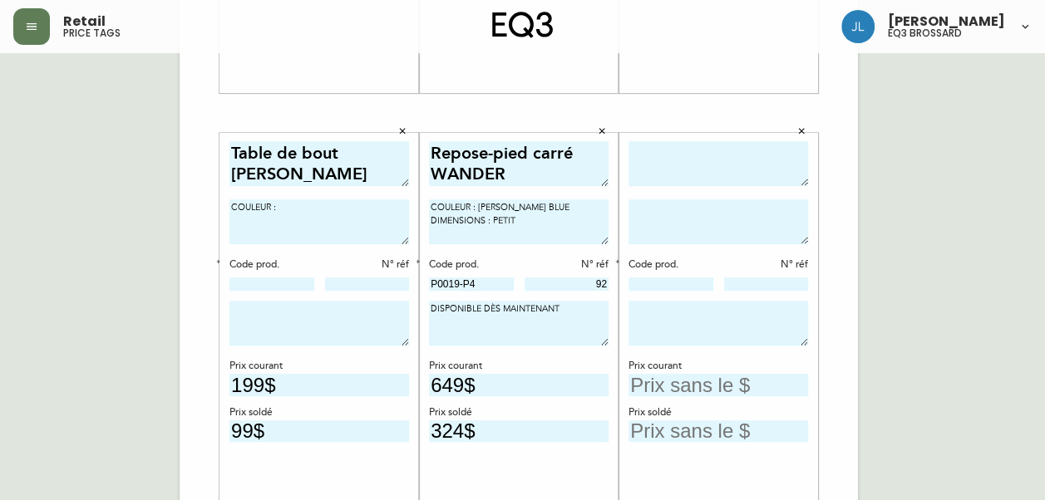
scroll to position [510, 0]
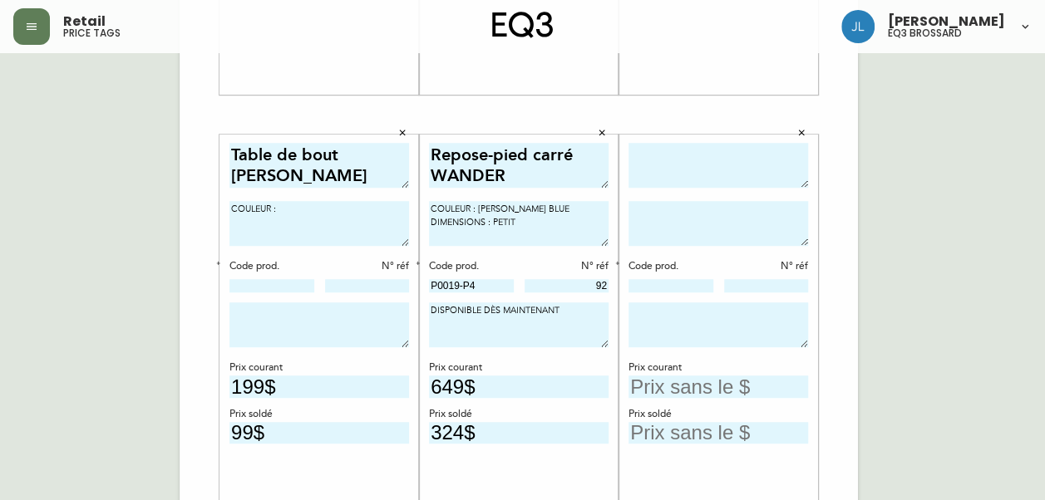
type input "99$"
click at [332, 214] on textarea "COULEUR :" at bounding box center [319, 223] width 180 height 45
type textarea "COULEUR : QUARTZ"
click at [333, 150] on textarea "Table de bout [PERSON_NAME]" at bounding box center [319, 166] width 180 height 46
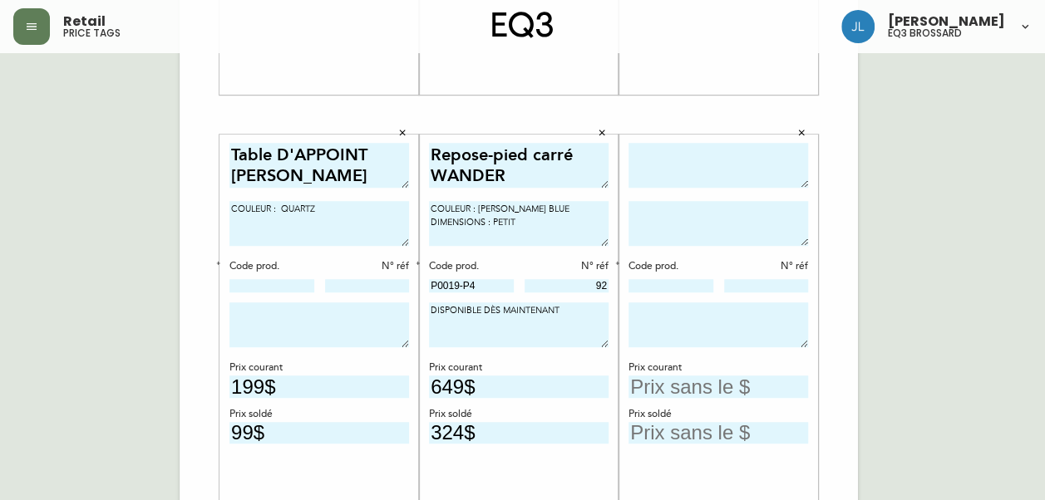
drag, startPoint x: 371, startPoint y: 149, endPoint x: 281, endPoint y: 146, distance: 89.8
click at [281, 146] on textarea "Table D'APPOINT [PERSON_NAME]" at bounding box center [319, 166] width 180 height 46
click at [296, 152] on textarea "Table d [PERSON_NAME]" at bounding box center [319, 166] width 180 height 46
click at [296, 152] on textarea "Table d'appoint [PERSON_NAME]" at bounding box center [319, 166] width 180 height 46
type textarea "Table d'appoint [PERSON_NAME]"
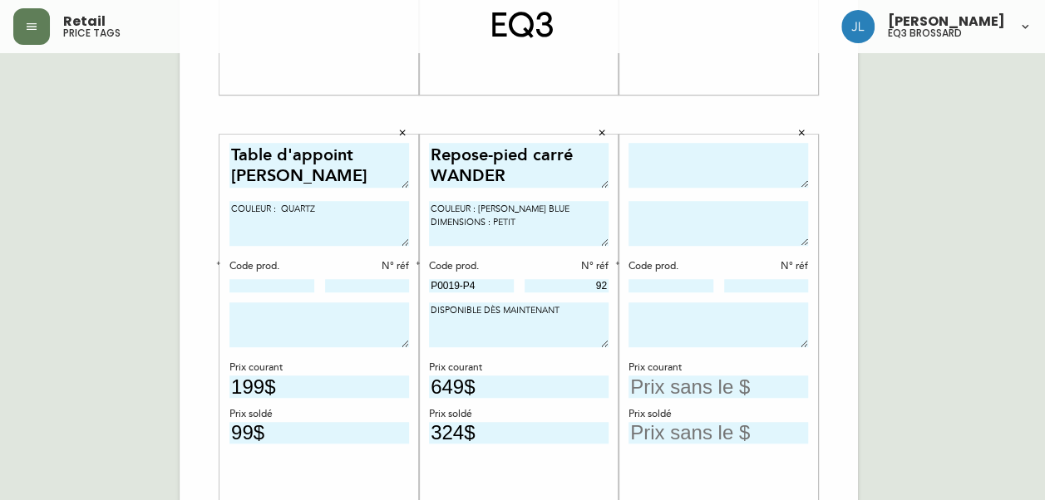
click at [364, 279] on input at bounding box center [367, 285] width 85 height 13
type input "14"
click at [280, 283] on input at bounding box center [271, 285] width 85 height 13
type input "[PHONE_NUMBER]"
click at [299, 319] on textarea at bounding box center [319, 325] width 180 height 45
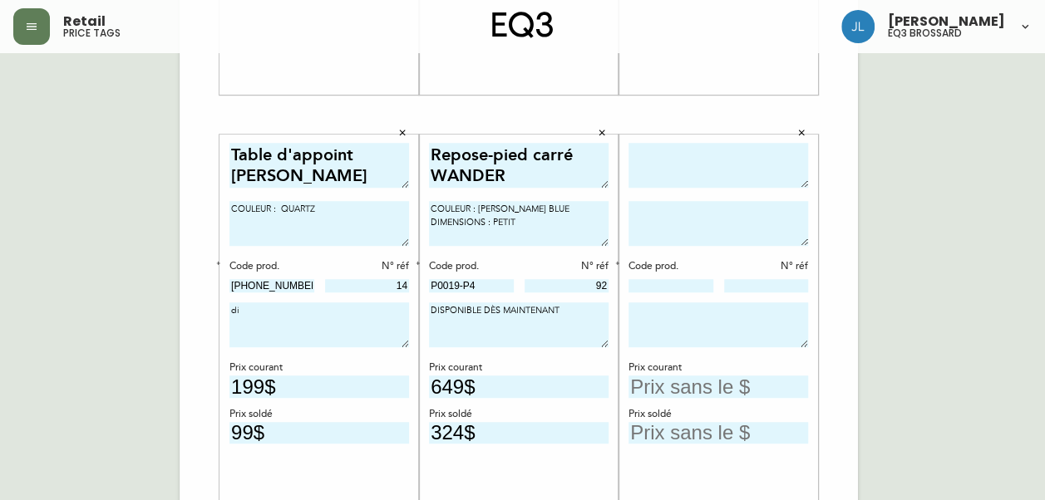
type textarea "d"
type textarea "DISPONIBLE DÈS MAINTENANT"
click at [767, 160] on textarea at bounding box center [719, 166] width 180 height 46
type textarea "Fauteuil REMI"
click at [743, 223] on textarea at bounding box center [719, 223] width 180 height 45
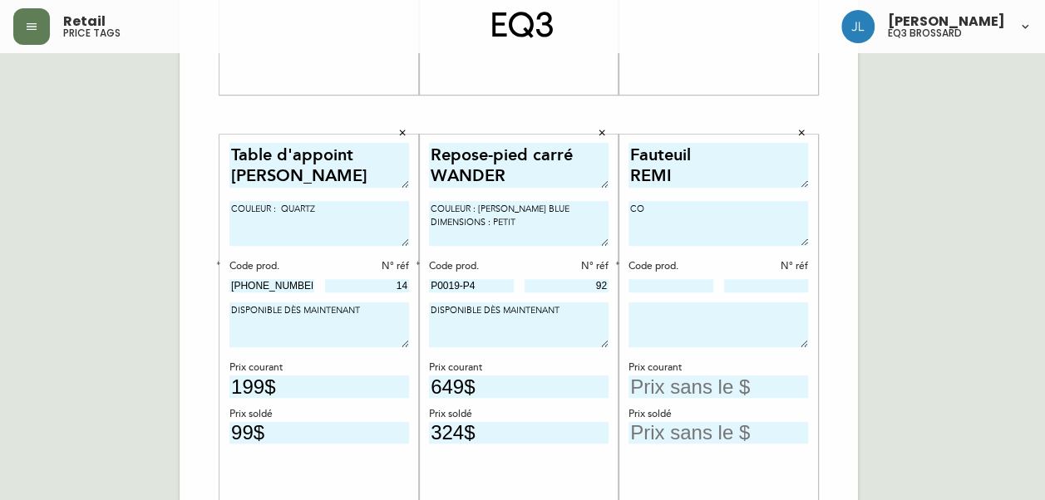
type textarea "C"
type textarea "COULEUR :"
click at [672, 308] on textarea at bounding box center [719, 325] width 180 height 45
type textarea "D"
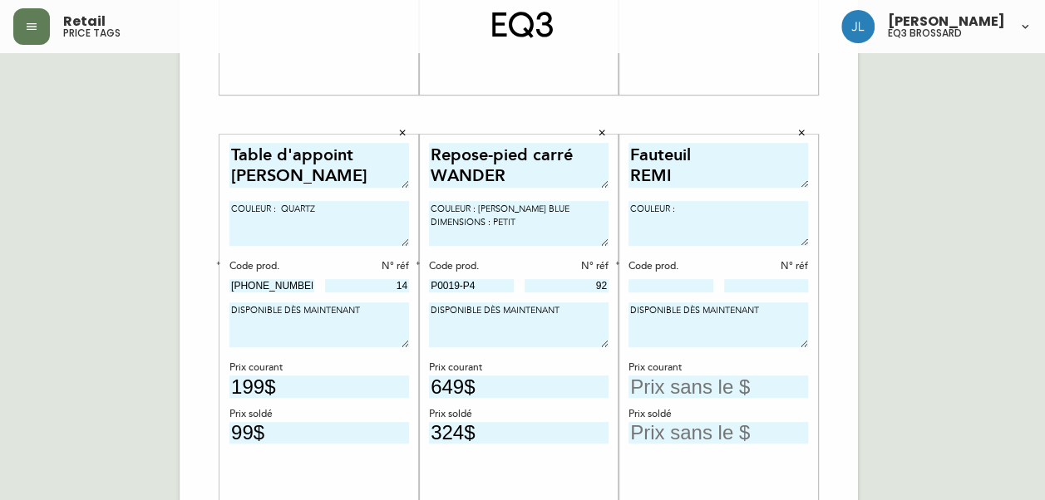
type textarea "DISPONIBLE DÈS MAINTENANT"
click at [787, 284] on input at bounding box center [766, 285] width 85 height 13
type input "161"
click at [695, 284] on input at bounding box center [671, 285] width 85 height 13
type input "37132-02"
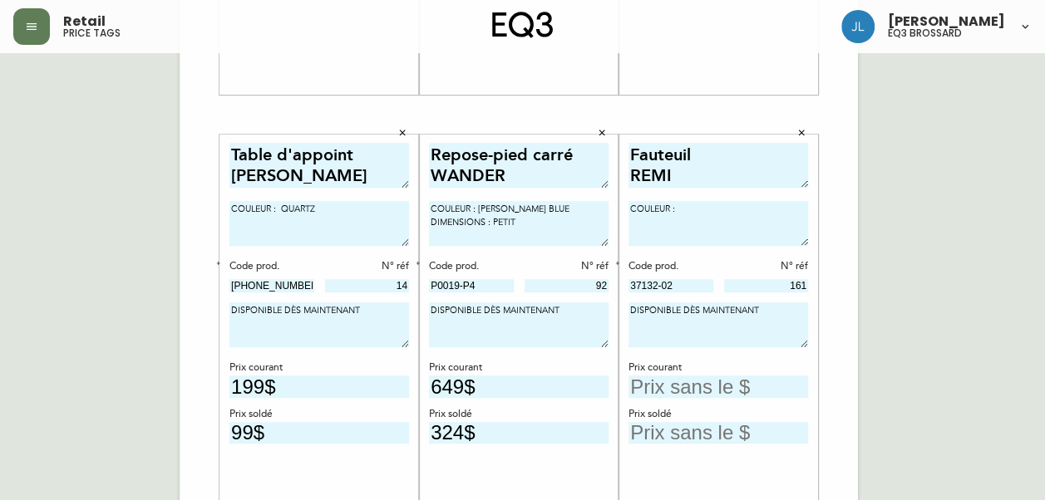
click at [698, 208] on textarea "COULEUR :" at bounding box center [719, 223] width 180 height 45
click at [710, 219] on textarea "CUIR : ELBA DÉSERT PATTES : NOIR" at bounding box center [719, 223] width 180 height 45
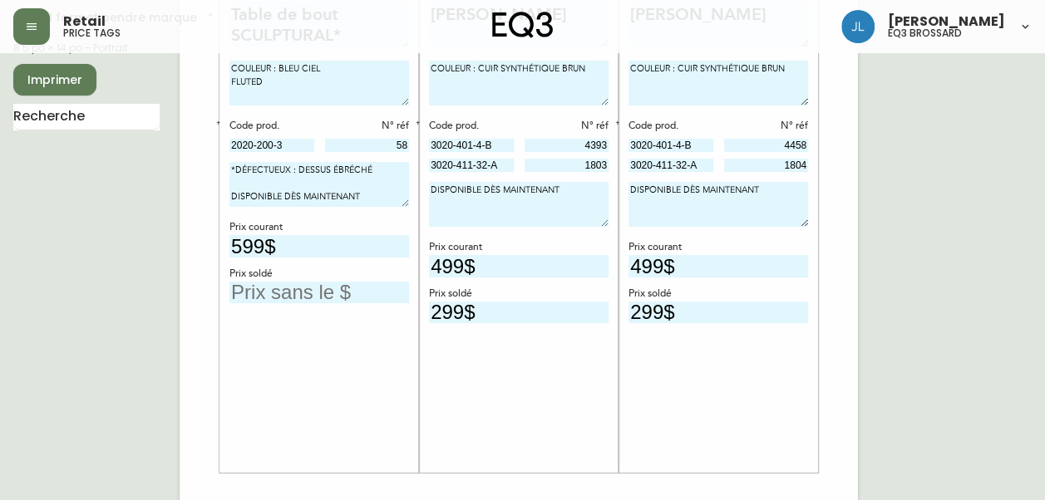
scroll to position [76, 0]
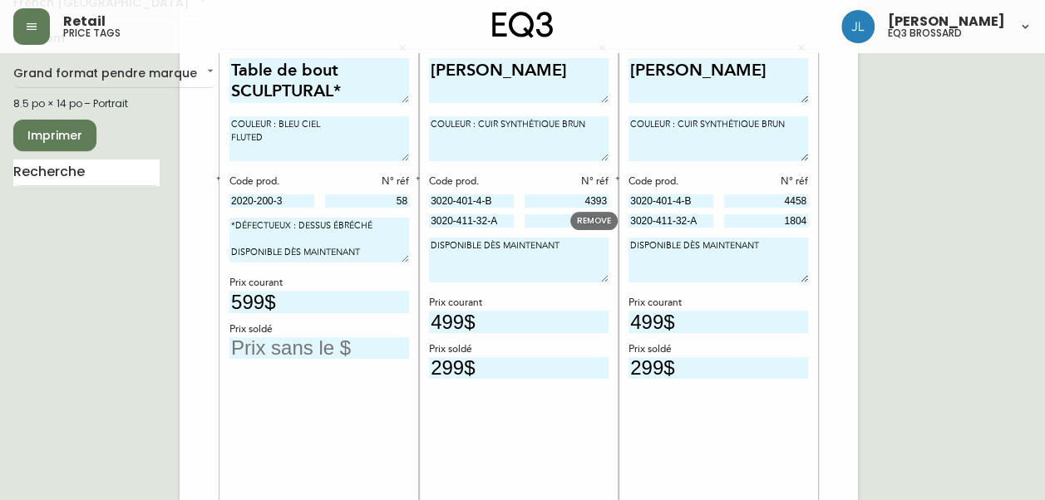
type textarea "CUIR : ELBA DÉSERT PATTES : FRÊNE NOIR"
click at [288, 346] on input "text" at bounding box center [319, 349] width 180 height 22
click at [279, 339] on input "359$" at bounding box center [319, 349] width 180 height 22
type input "3$"
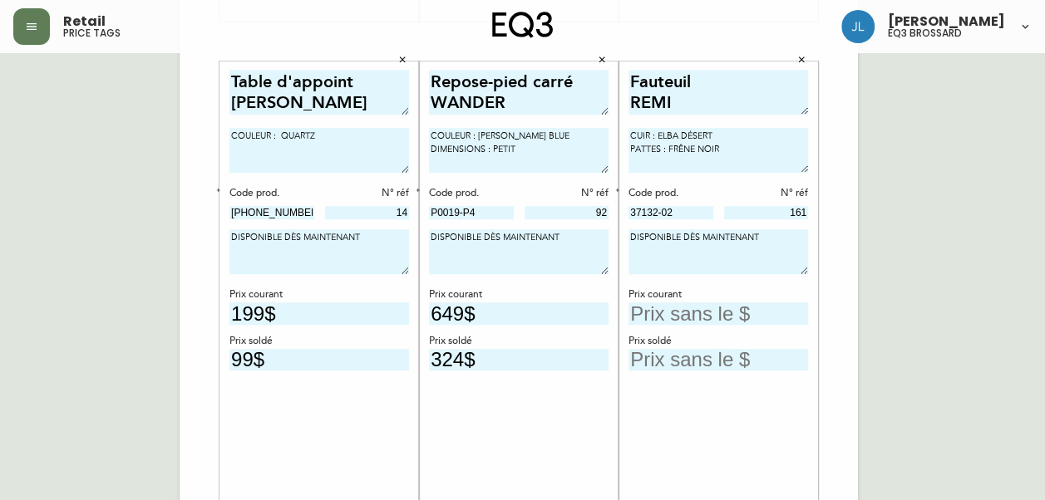
scroll to position [582, 0]
type input "239$"
click at [693, 133] on textarea "CUIR : ELBA DÉSERT PATTES : FRÊNE NOIR" at bounding box center [719, 152] width 180 height 45
type textarea "CUIR : ELBA DESERT PATTES : FRÊNE NOIR"
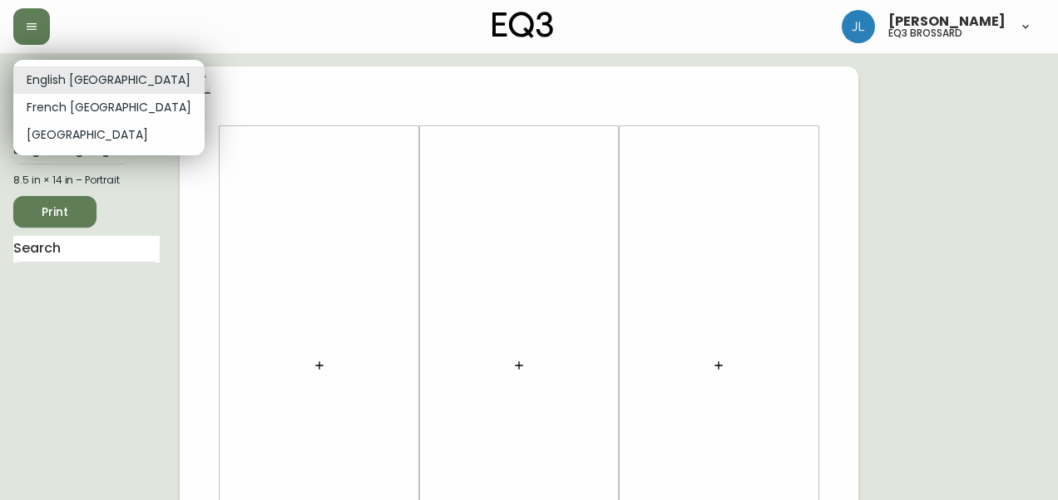
click at [86, 106] on li "French [GEOGRAPHIC_DATA]" at bounding box center [108, 107] width 191 height 27
type input "fr_CA"
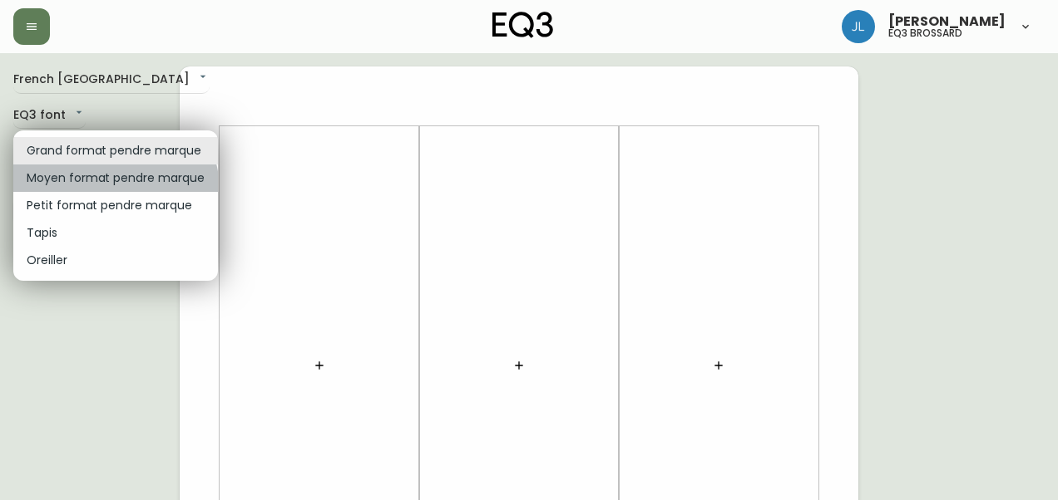
click at [104, 191] on li "Moyen format pendre marque" at bounding box center [115, 178] width 205 height 27
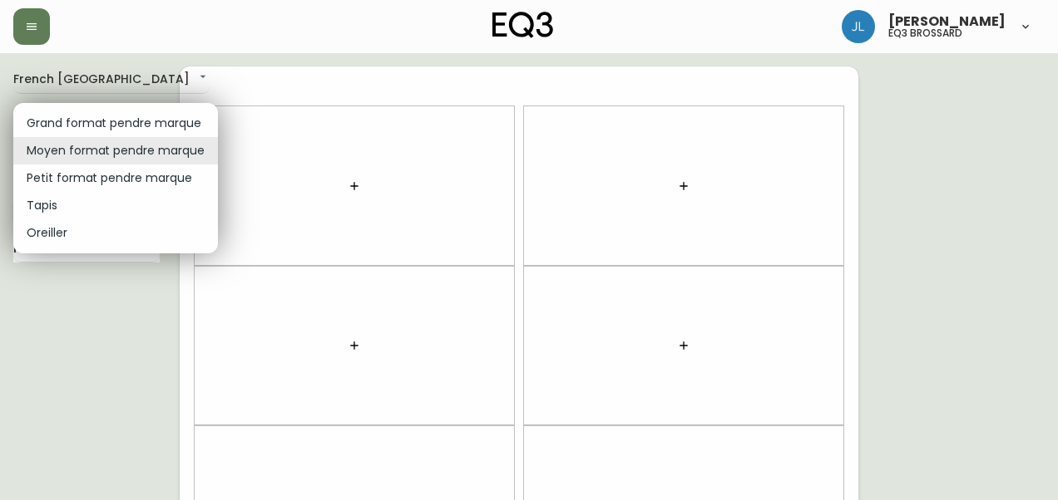
click at [100, 140] on body "Josiane Lamarche eq3 brossard French Canada fr_CA EQ3 font EQ3 Moyen format pen…" at bounding box center [529, 472] width 1058 height 944
click at [98, 178] on li "Petit format pendre marque" at bounding box center [115, 178] width 205 height 27
type input "small"
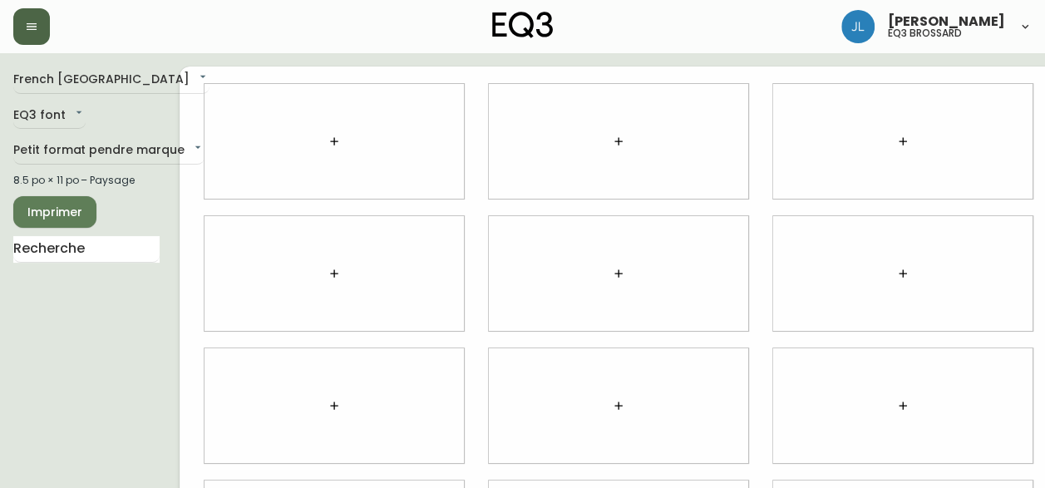
click at [32, 39] on button "button" at bounding box center [31, 26] width 37 height 37
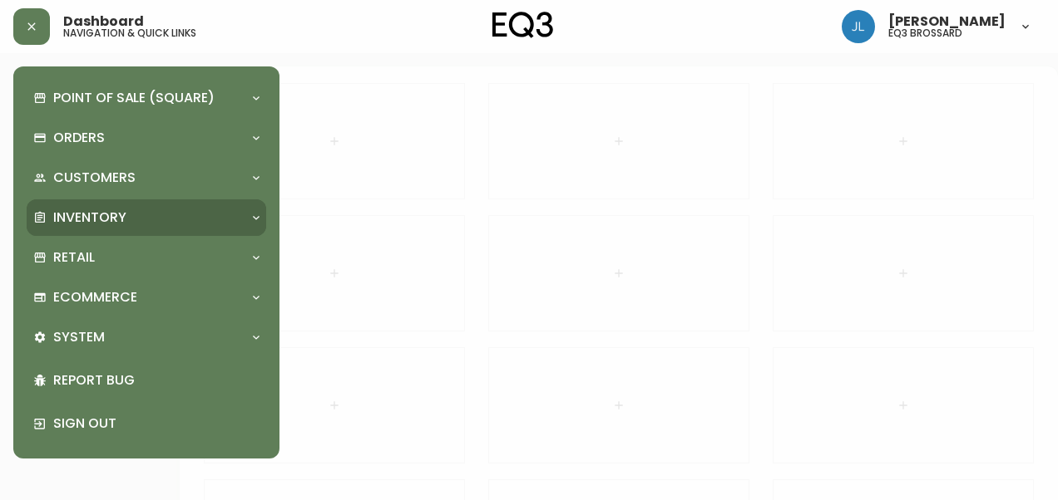
click at [98, 228] on div "Inventory" at bounding box center [146, 218] width 239 height 37
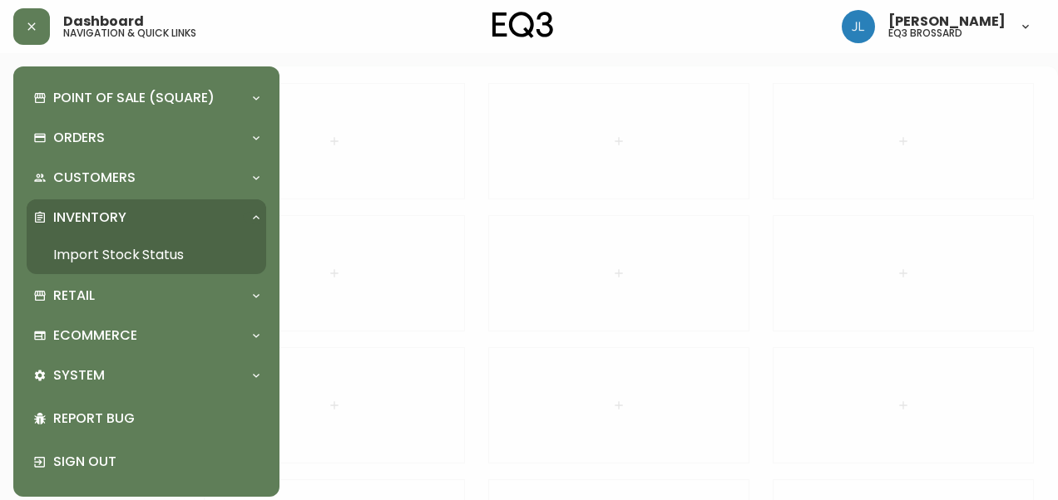
click at [101, 258] on link "Import Stock Status" at bounding box center [146, 255] width 239 height 38
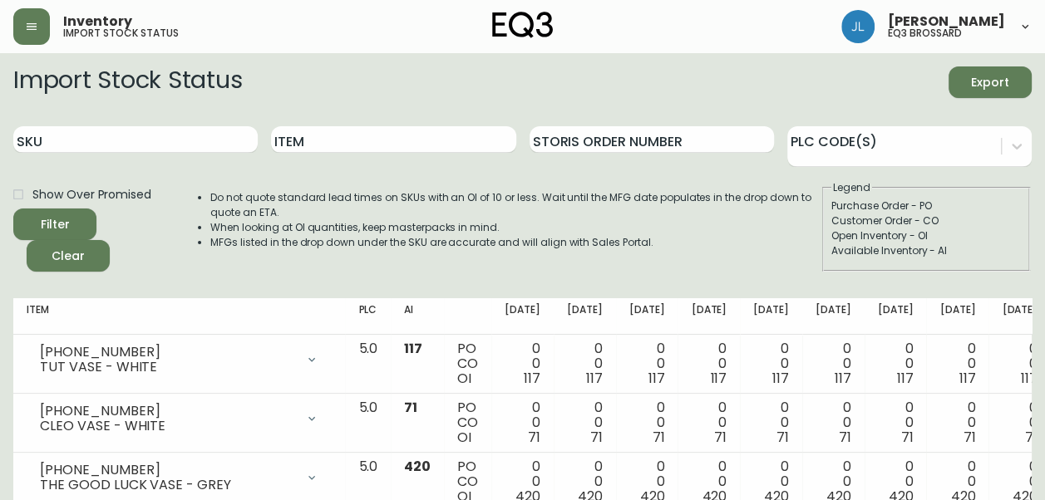
click at [309, 125] on div "Item" at bounding box center [393, 140] width 244 height 54
click at [301, 145] on input "Item" at bounding box center [393, 139] width 244 height 27
type input "[PERSON_NAME]"
click at [13, 209] on button "Filter" at bounding box center [54, 225] width 83 height 32
